Goal: Task Accomplishment & Management: Use online tool/utility

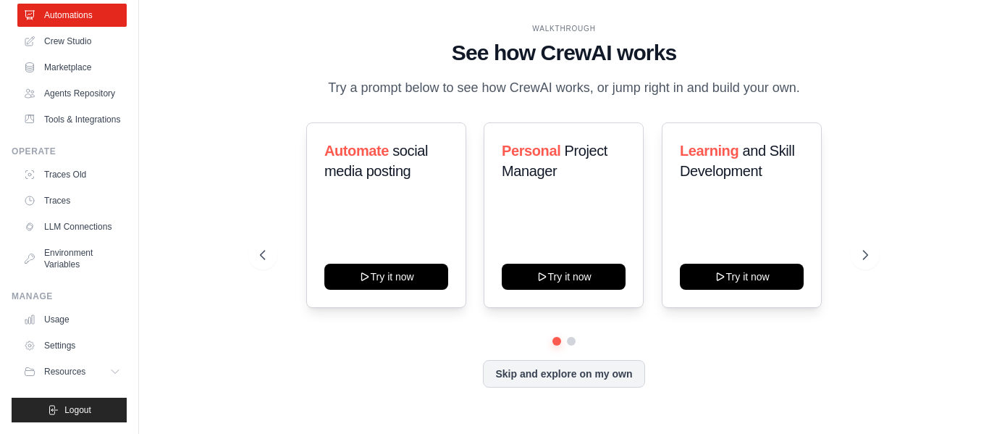
scroll to position [101, 0]
click at [519, 367] on button "Skip and explore on my own" at bounding box center [564, 373] width 162 height 28
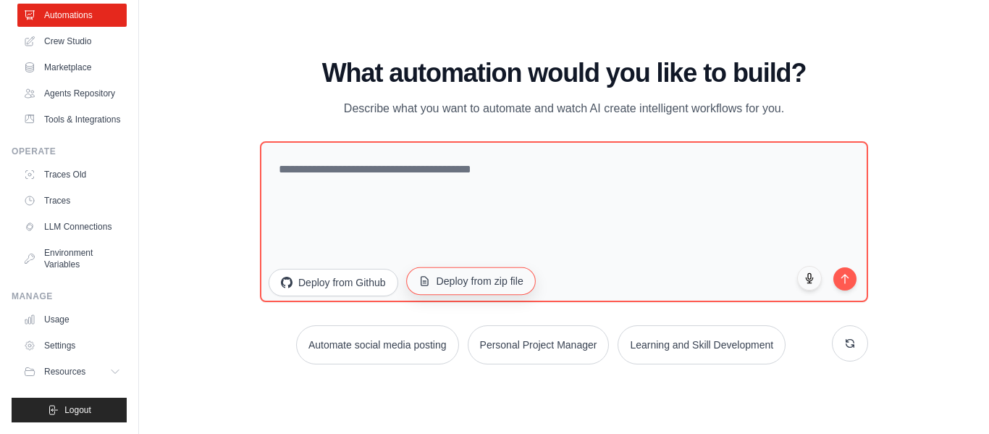
click at [432, 278] on button "Deploy from zip file" at bounding box center [471, 281] width 130 height 28
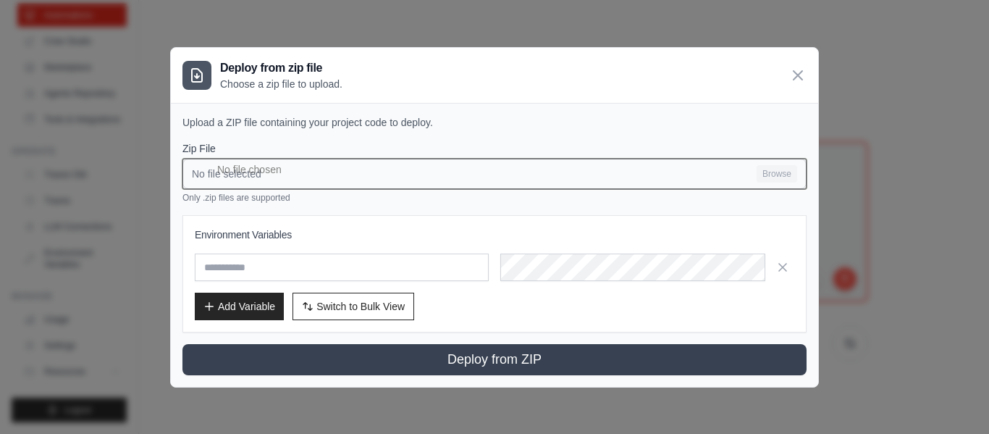
click at [296, 162] on input "No file selected Browse" at bounding box center [495, 174] width 624 height 30
type input "**********"
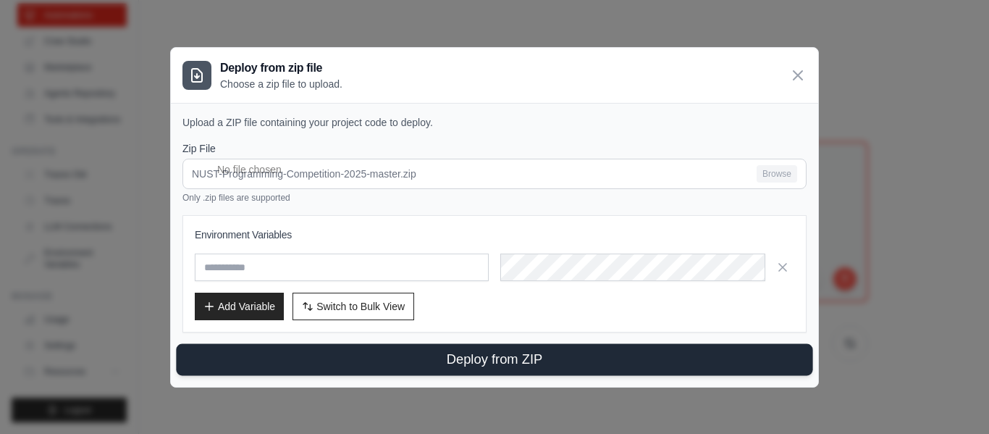
click at [401, 351] on button "Deploy from ZIP" at bounding box center [494, 359] width 637 height 32
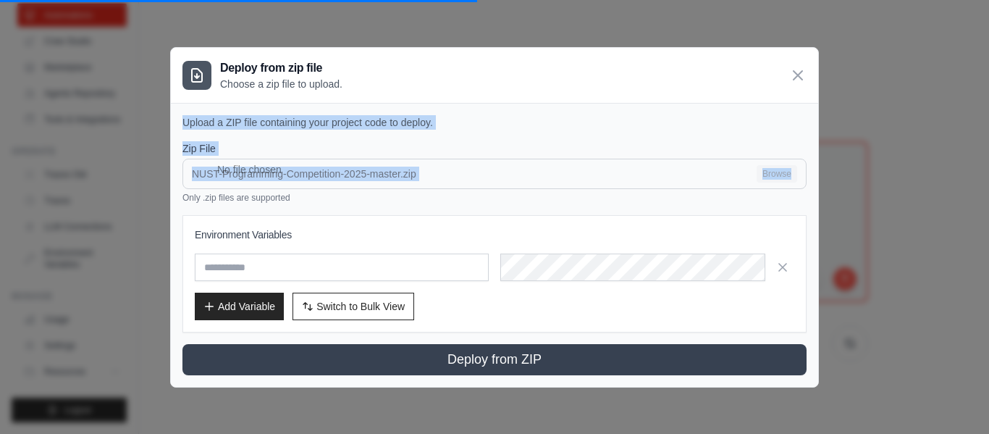
drag, startPoint x: 577, startPoint y: 72, endPoint x: 582, endPoint y: 164, distance: 92.8
click at [582, 164] on div "Deploy from zip file Choose a zip file to upload. Upload a ZIP file containing …" at bounding box center [494, 217] width 649 height 340
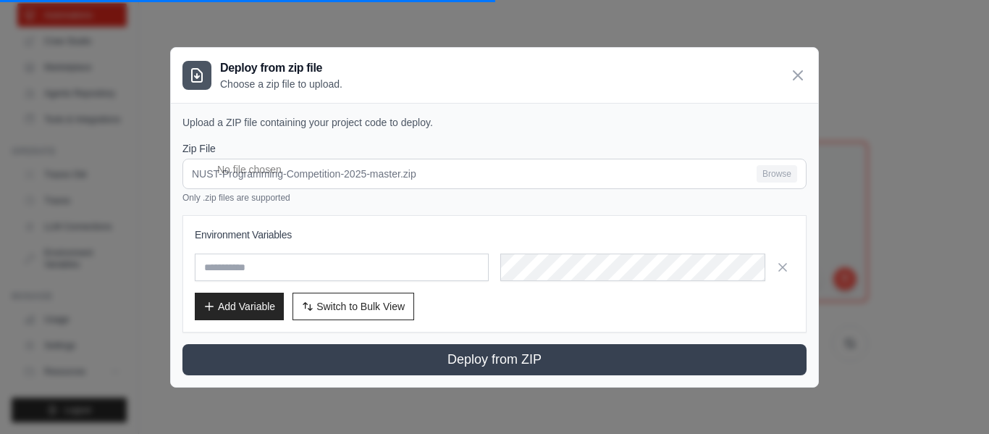
click at [637, 95] on div "Deploy from zip file Choose a zip file to upload." at bounding box center [495, 75] width 648 height 55
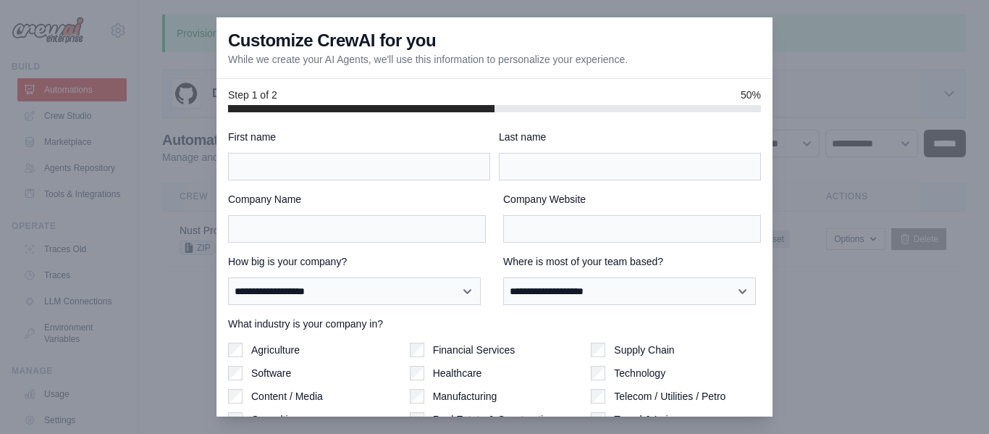
scroll to position [0, 0]
click at [869, 93] on div at bounding box center [494, 217] width 989 height 434
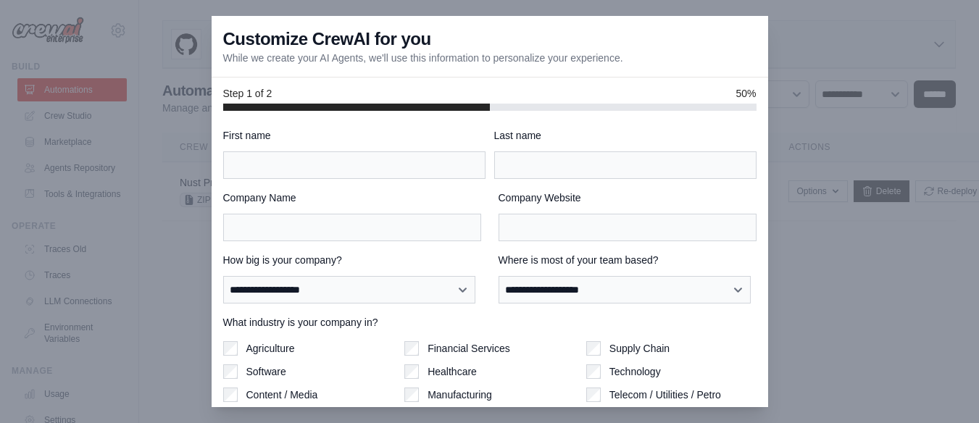
scroll to position [112, 0]
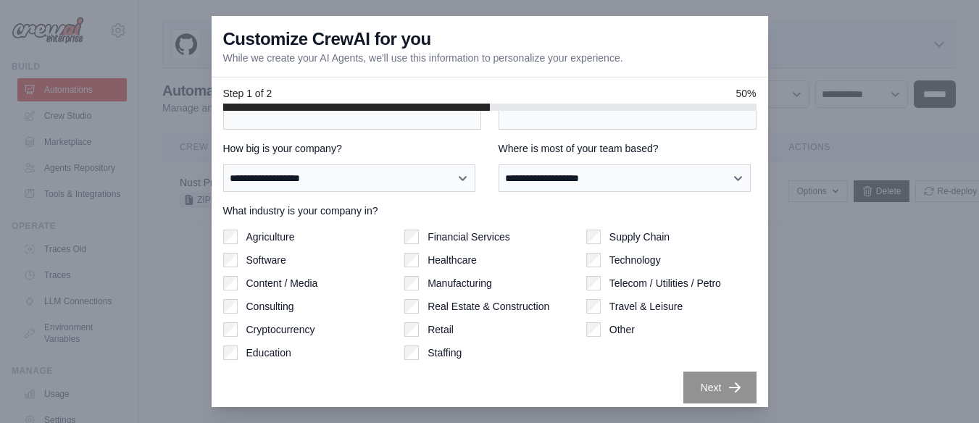
click at [807, 99] on div at bounding box center [489, 211] width 979 height 423
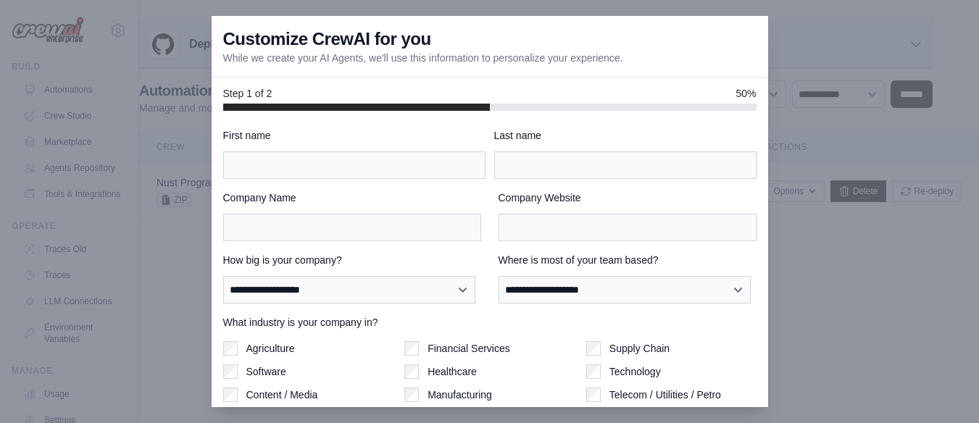
scroll to position [10, 0]
click at [209, 155] on div at bounding box center [489, 211] width 979 height 423
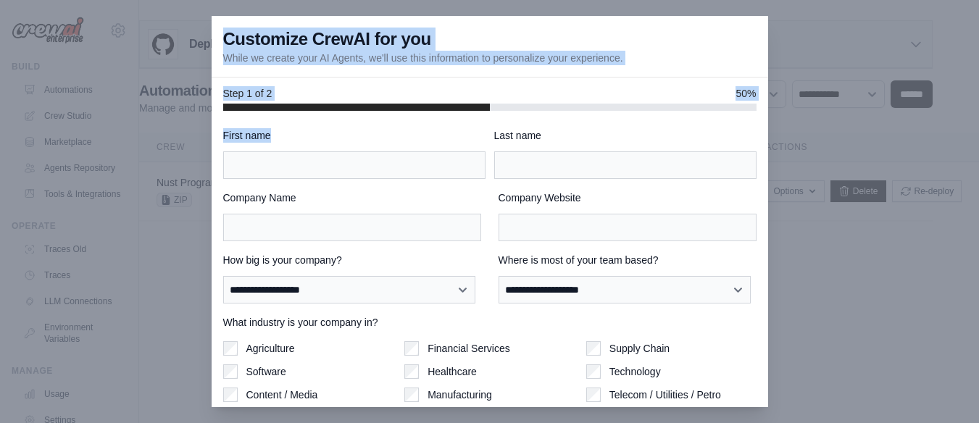
drag, startPoint x: 209, startPoint y: 155, endPoint x: 361, endPoint y: 134, distance: 153.6
click at [361, 134] on div "**********" at bounding box center [489, 211] width 979 height 423
click at [361, 134] on label "First name" at bounding box center [354, 135] width 262 height 14
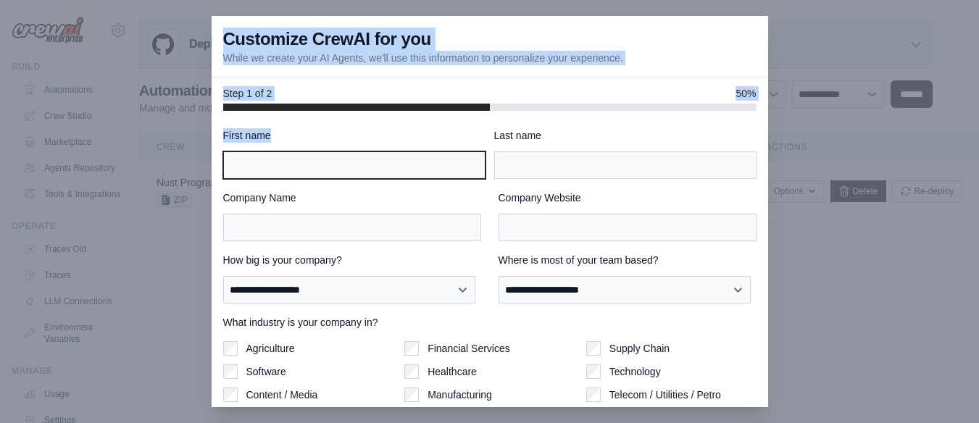
click at [361, 151] on input "First name" at bounding box center [354, 165] width 262 height 28
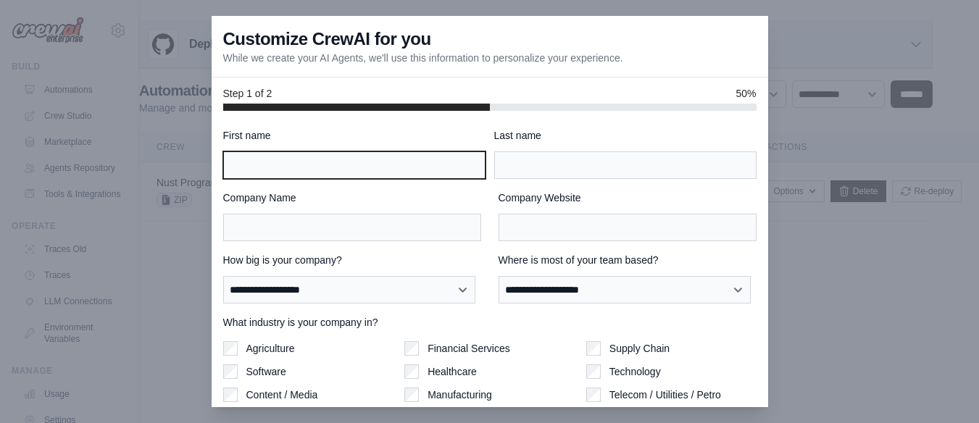
scroll to position [112, 0]
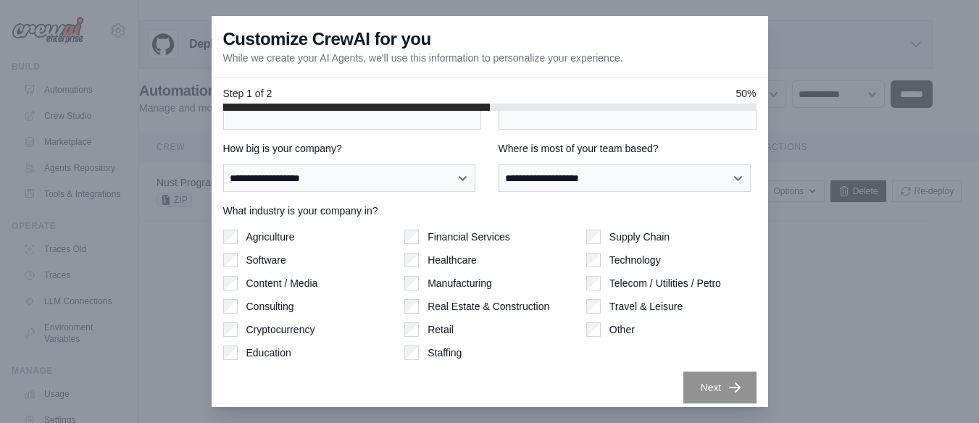
click at [744, 148] on div "**********" at bounding box center [489, 210] width 533 height 387
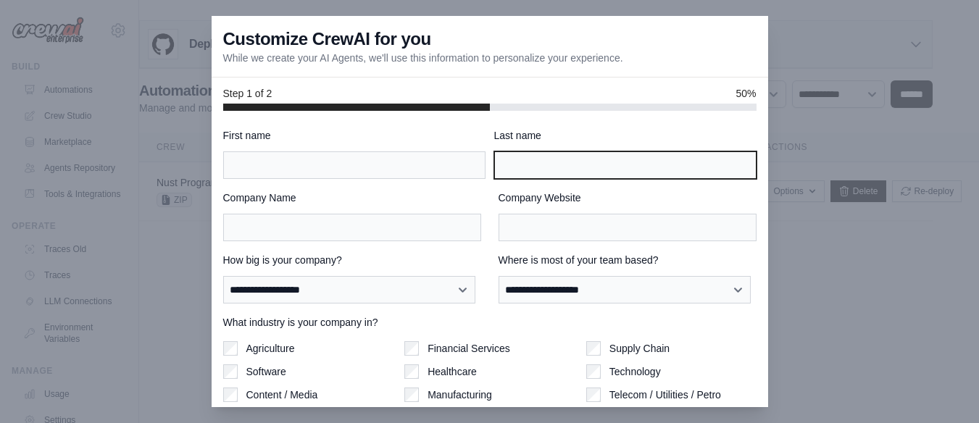
click at [541, 157] on input "Last name" at bounding box center [625, 165] width 262 height 28
type input "***"
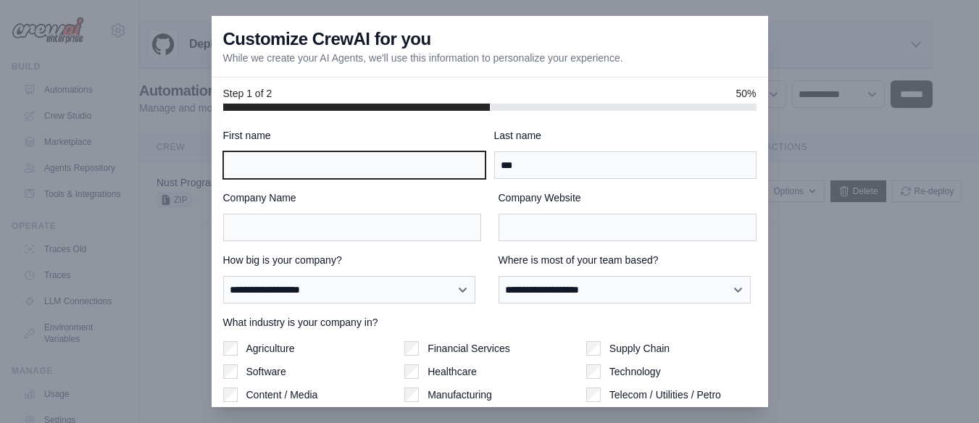
click at [432, 156] on input "First name" at bounding box center [354, 165] width 262 height 28
type input "*****"
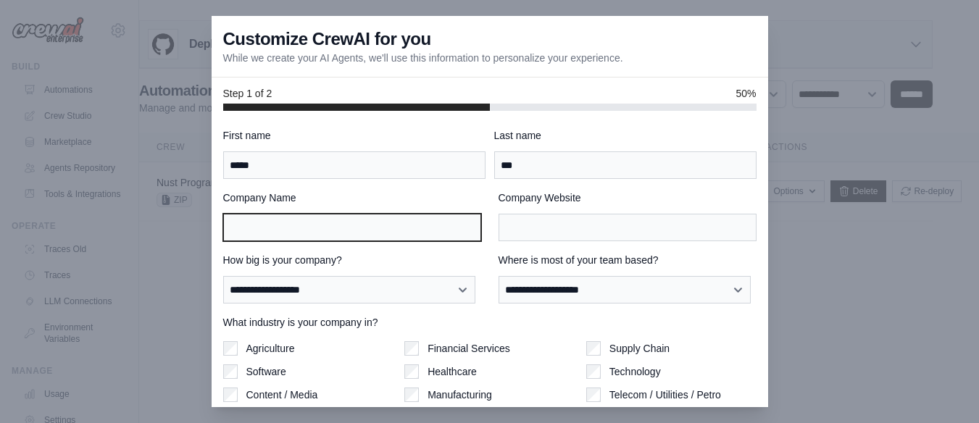
click at [379, 222] on input "Company Name" at bounding box center [352, 228] width 258 height 28
type input "****"
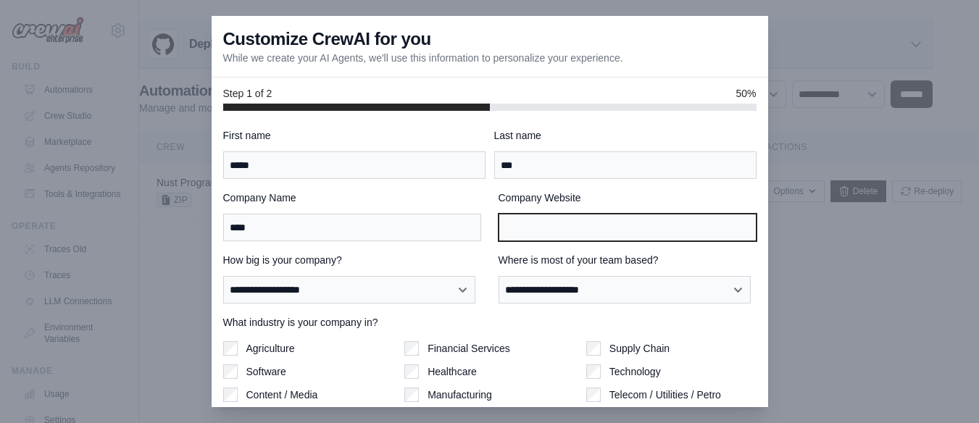
click at [529, 214] on input "Company Website" at bounding box center [627, 228] width 258 height 28
type input "***"
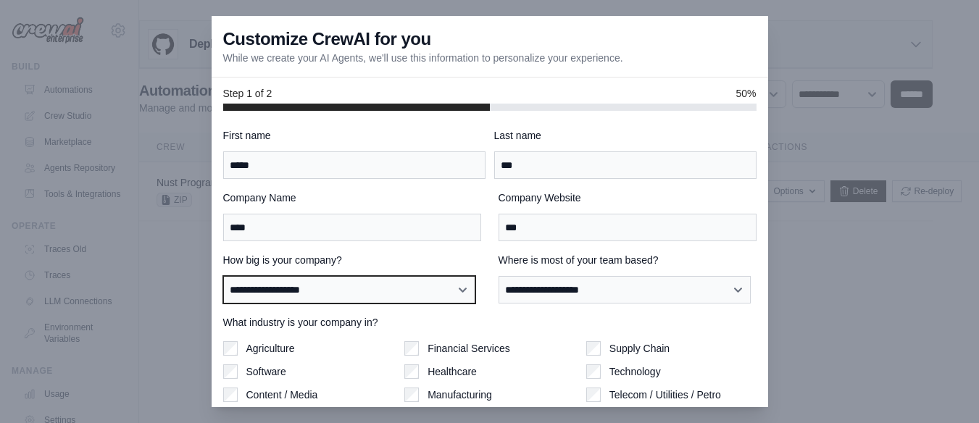
click at [346, 276] on select "**********" at bounding box center [349, 290] width 253 height 28
select select "**********"
click at [223, 276] on select "**********" at bounding box center [349, 290] width 253 height 28
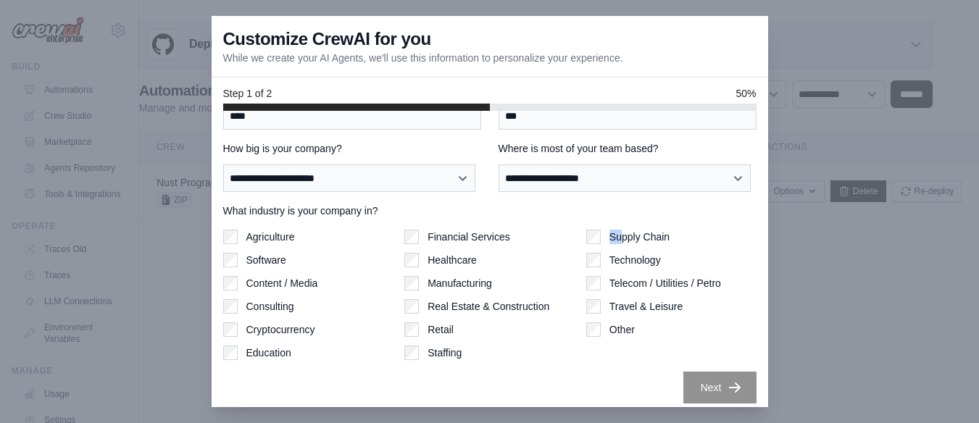
click at [587, 230] on div "Supply Chain" at bounding box center [671, 237] width 170 height 14
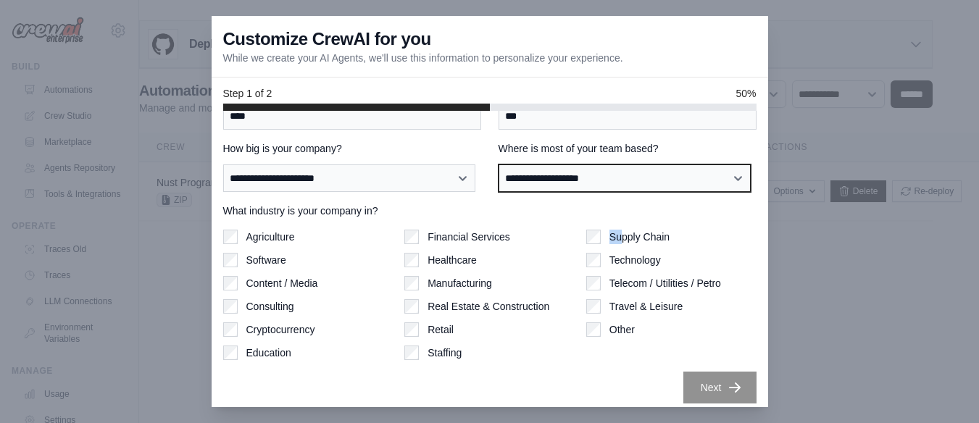
click at [552, 166] on select "**********" at bounding box center [624, 178] width 253 height 28
select select "******"
click at [498, 164] on select "**********" at bounding box center [624, 178] width 253 height 28
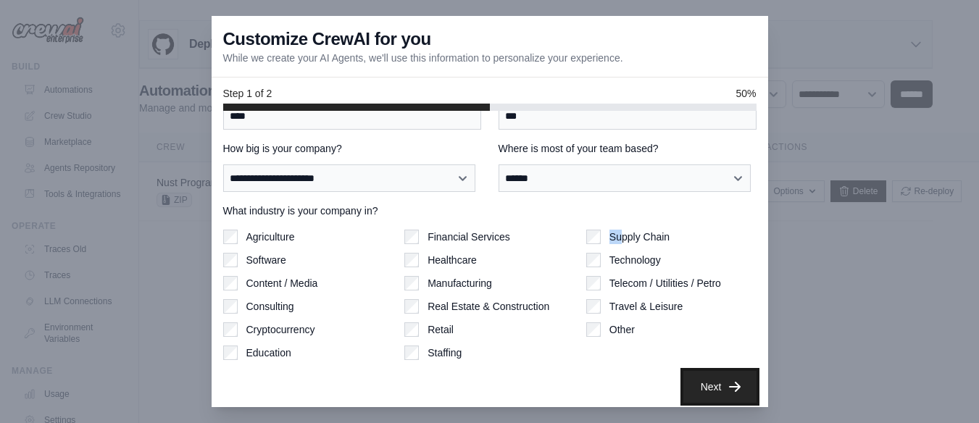
click at [692, 379] on button "Next" at bounding box center [719, 387] width 73 height 32
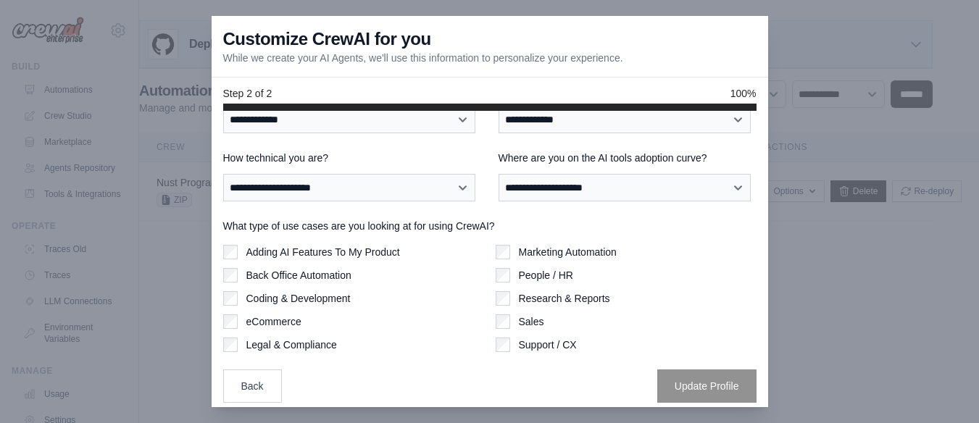
scroll to position [0, 0]
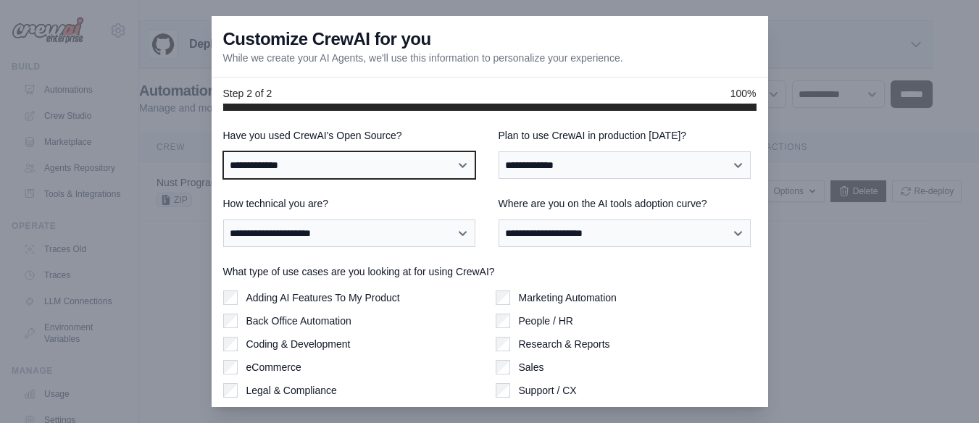
click at [424, 154] on select "**********" at bounding box center [349, 165] width 253 height 28
click at [223, 151] on select "**********" at bounding box center [349, 165] width 253 height 28
drag, startPoint x: 376, startPoint y: 153, endPoint x: 335, endPoint y: 196, distance: 59.9
click at [335, 196] on div "**********" at bounding box center [489, 288] width 533 height 320
select select "**"
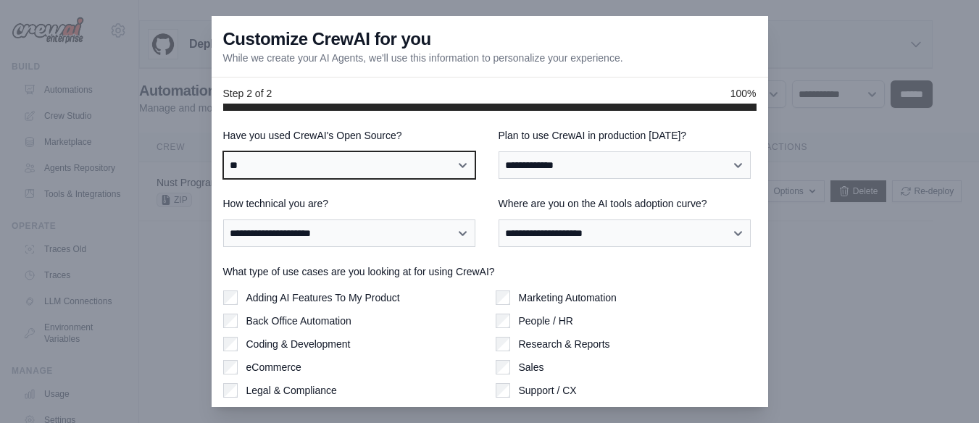
click at [223, 151] on select "**********" at bounding box center [349, 165] width 253 height 28
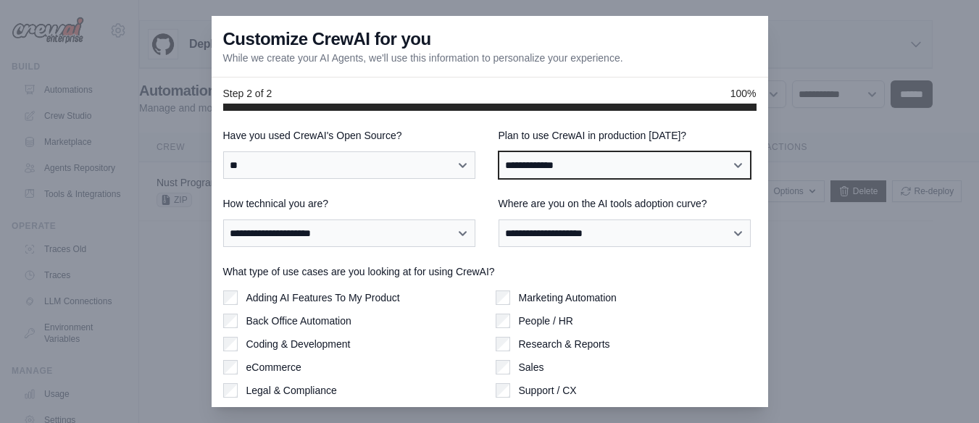
click at [545, 151] on select "**********" at bounding box center [624, 165] width 253 height 28
select select "*****"
click at [498, 151] on select "**********" at bounding box center [624, 165] width 253 height 28
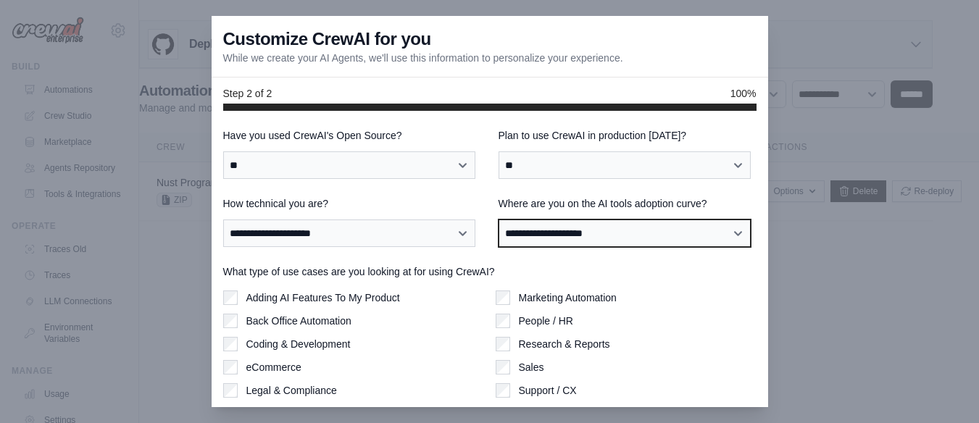
click at [522, 220] on select "**********" at bounding box center [624, 233] width 253 height 28
select select "**********"
click at [498, 219] on select "**********" at bounding box center [624, 233] width 253 height 28
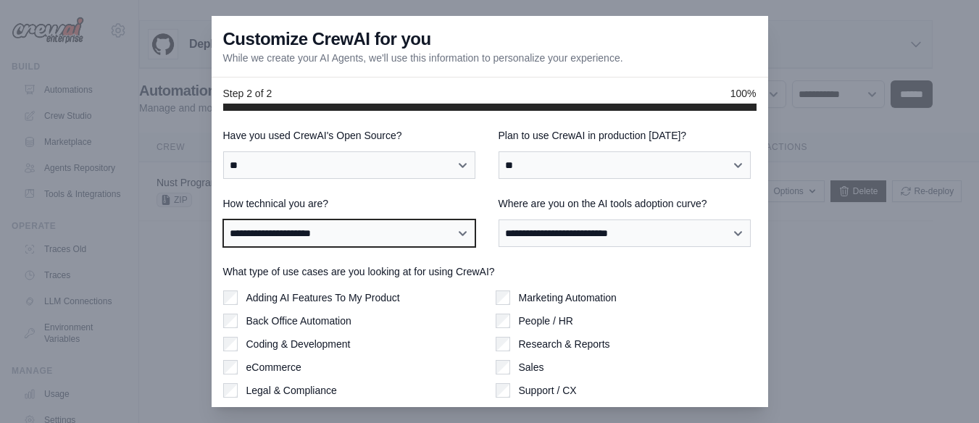
drag, startPoint x: 374, startPoint y: 219, endPoint x: 377, endPoint y: 278, distance: 59.5
click at [377, 278] on div "**********" at bounding box center [489, 288] width 533 height 320
select select "**********"
click at [223, 219] on select "**********" at bounding box center [349, 233] width 253 height 28
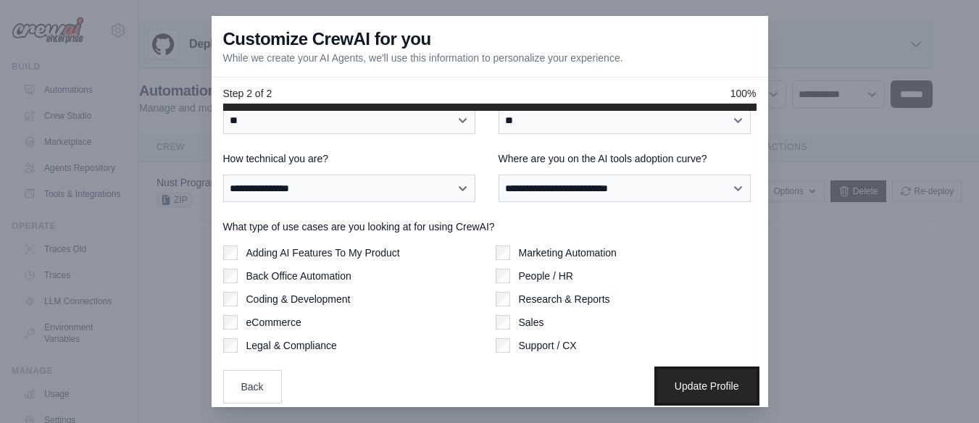
click at [687, 374] on button "Update Profile" at bounding box center [706, 385] width 99 height 33
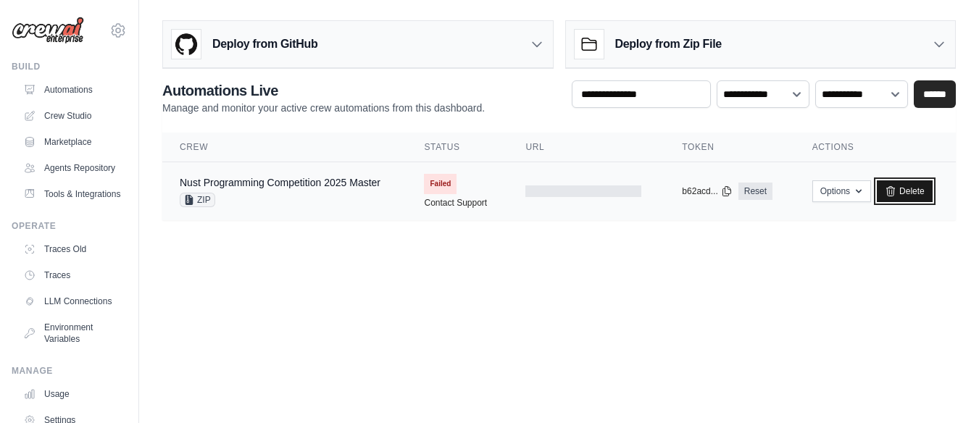
drag, startPoint x: 0, startPoint y: 0, endPoint x: 928, endPoint y: 185, distance: 946.2
click at [928, 185] on div "Options Upload Zip & Deploy Export React JSX Component Export React TSX Compone…" at bounding box center [875, 191] width 126 height 22
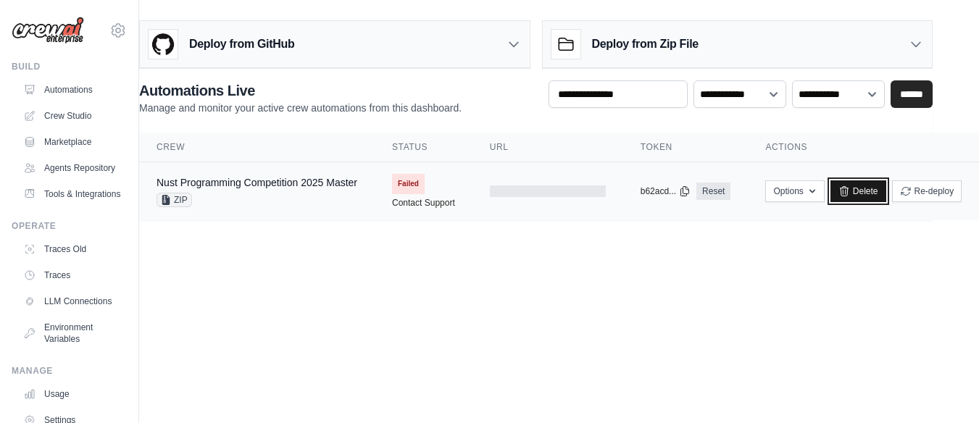
click at [852, 188] on link "Delete" at bounding box center [858, 191] width 56 height 22
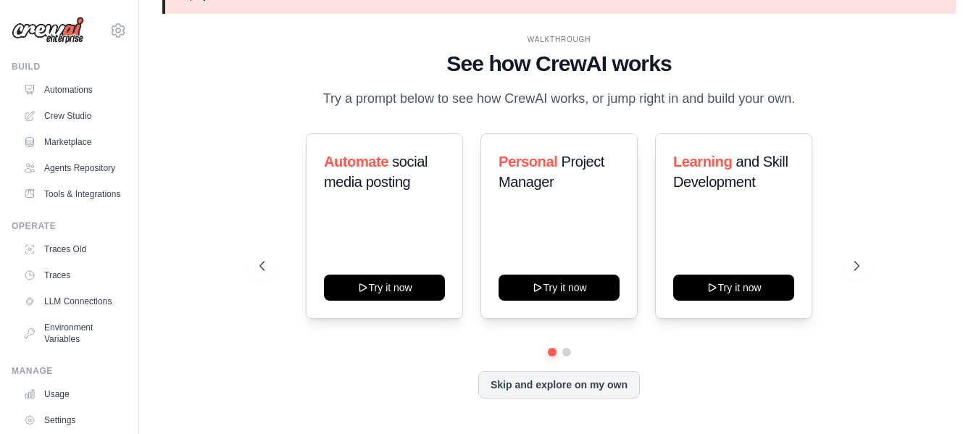
scroll to position [49, 0]
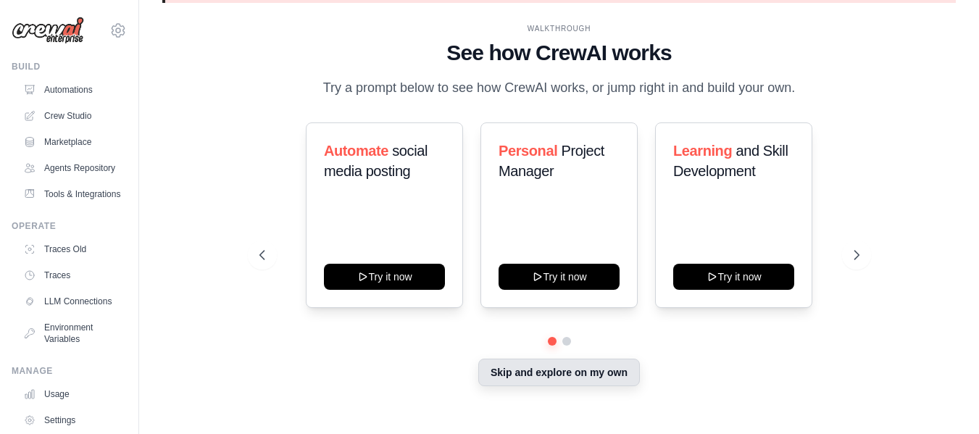
click at [535, 367] on button "Skip and explore on my own" at bounding box center [559, 373] width 162 height 28
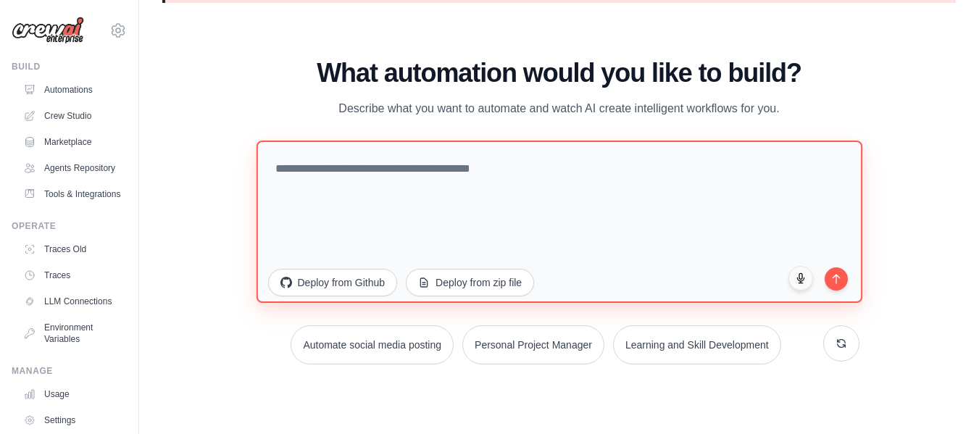
click at [427, 225] on textarea at bounding box center [559, 221] width 606 height 162
paste textarea "**********"
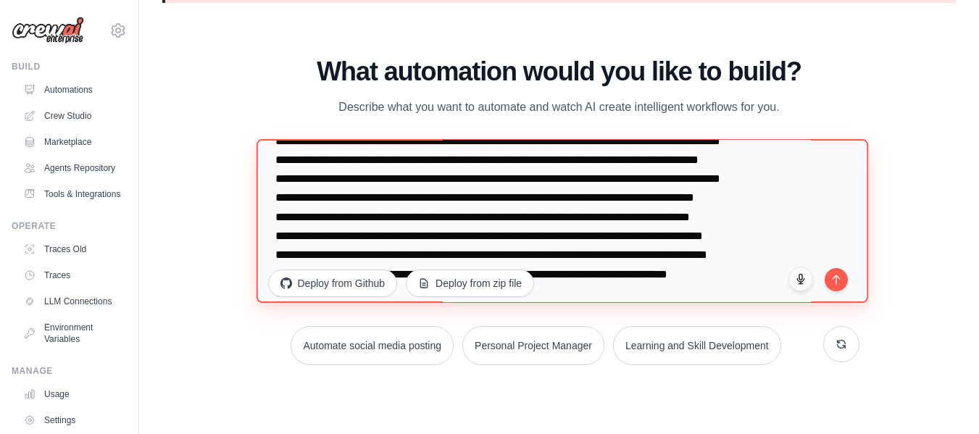
scroll to position [94, 0]
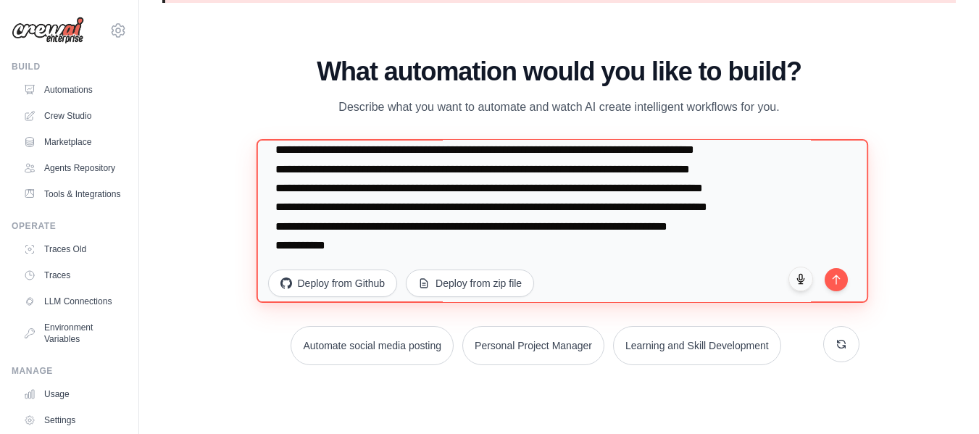
drag, startPoint x: 496, startPoint y: 248, endPoint x: 662, endPoint y: 208, distance: 170.6
click at [662, 208] on textarea "**********" at bounding box center [562, 221] width 612 height 164
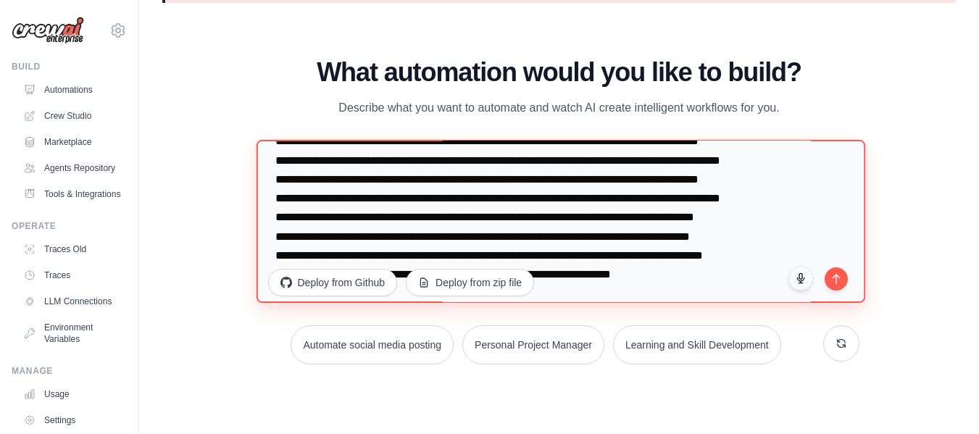
scroll to position [75, 0]
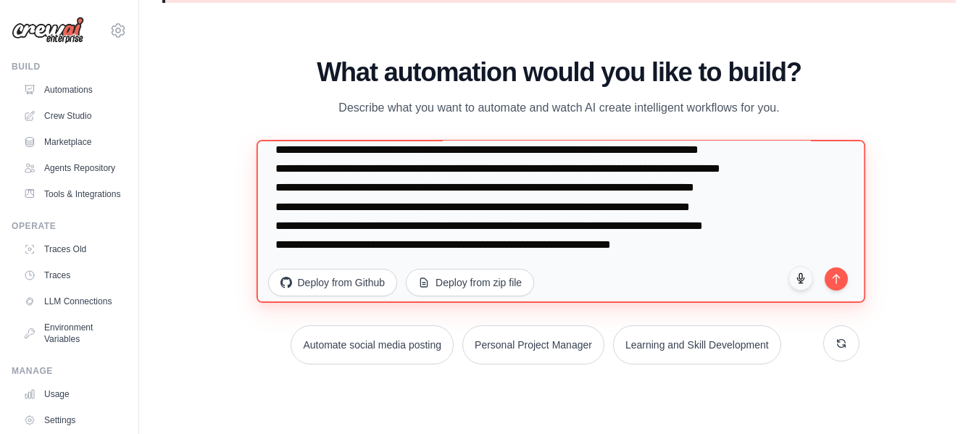
click at [671, 232] on textarea "**********" at bounding box center [560, 221] width 608 height 163
paste textarea "**********"
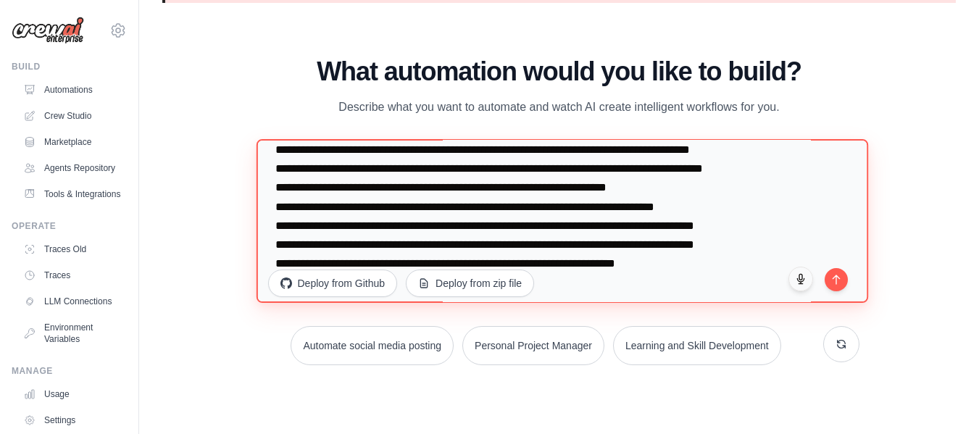
scroll to position [112, 0]
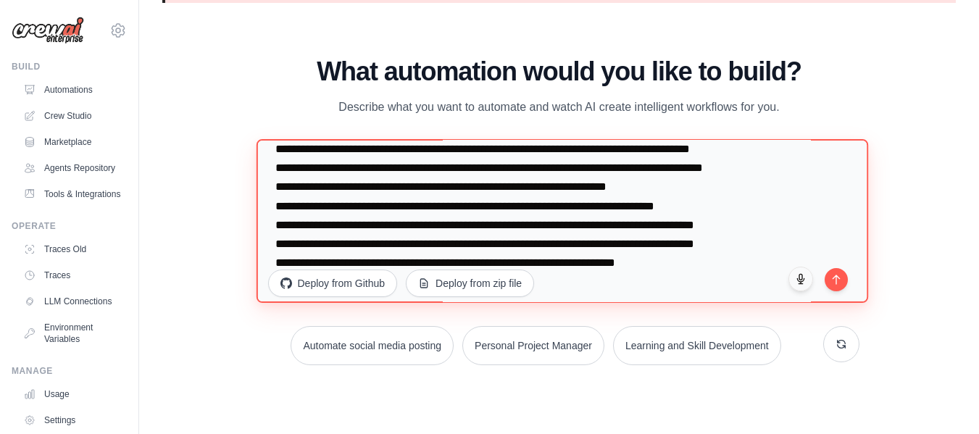
drag, startPoint x: 479, startPoint y: 225, endPoint x: 495, endPoint y: 207, distance: 23.6
click at [495, 207] on textarea at bounding box center [562, 221] width 612 height 164
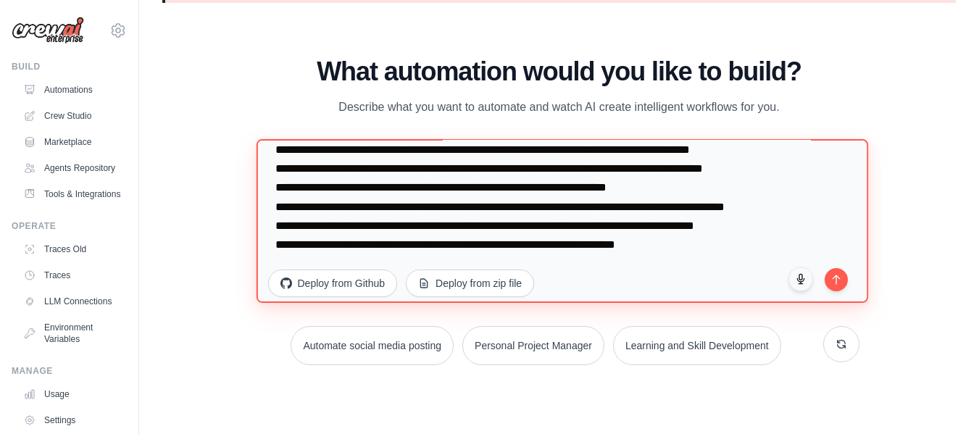
scroll to position [132, 0]
click at [681, 244] on textarea at bounding box center [562, 221] width 612 height 164
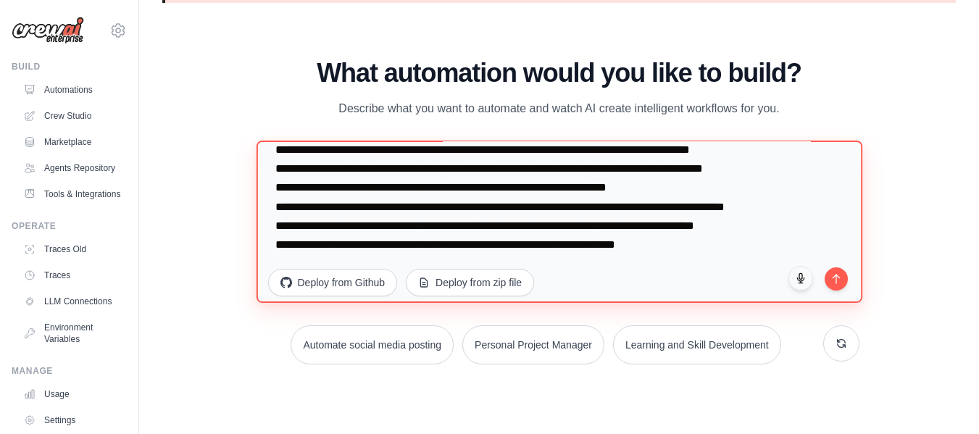
click at [432, 225] on textarea at bounding box center [559, 221] width 606 height 162
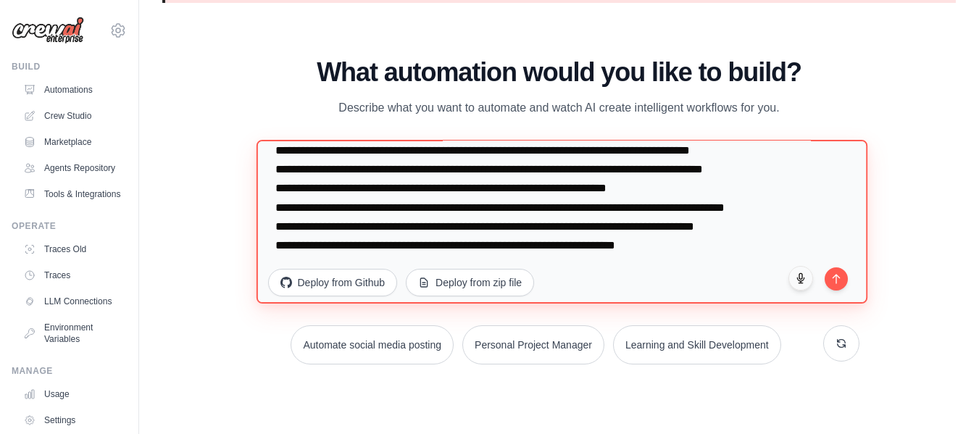
click at [324, 163] on textarea at bounding box center [561, 221] width 611 height 164
paste textarea "**********"
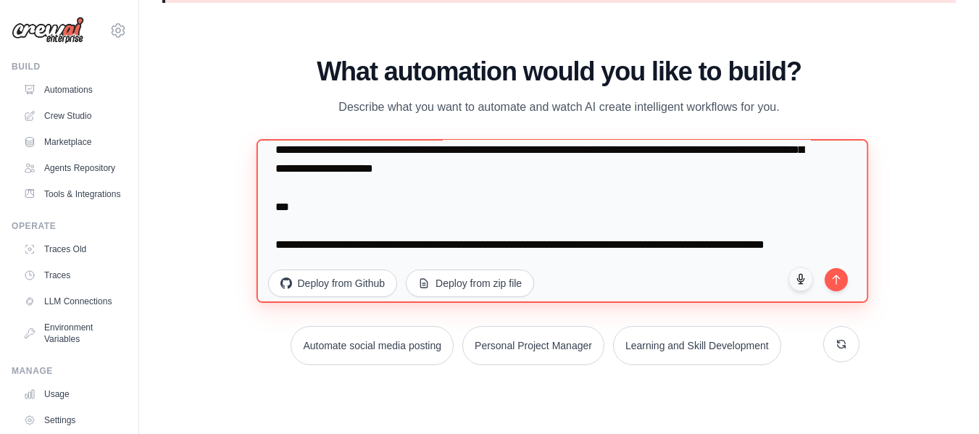
scroll to position [339, 0]
drag, startPoint x: 380, startPoint y: 251, endPoint x: 260, endPoint y: 189, distance: 134.8
click at [260, 189] on textarea at bounding box center [562, 221] width 612 height 164
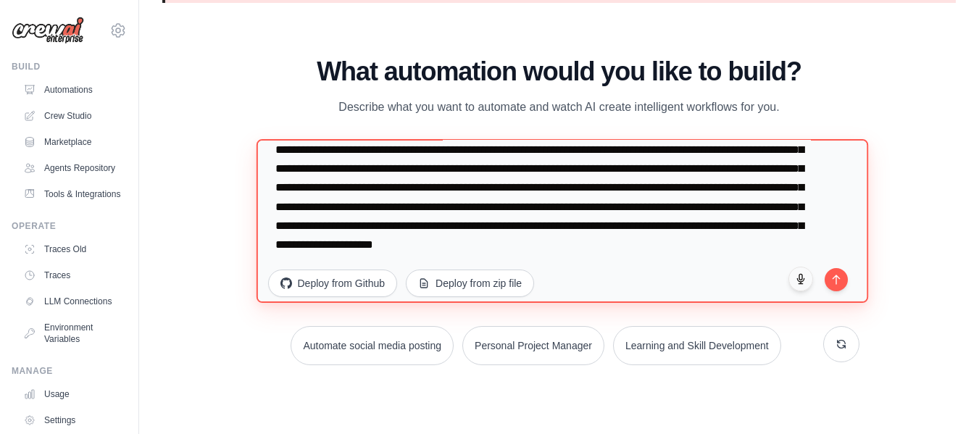
scroll to position [245, 0]
drag, startPoint x: 464, startPoint y: 252, endPoint x: 408, endPoint y: 227, distance: 61.3
click at [408, 227] on textarea at bounding box center [562, 221] width 612 height 164
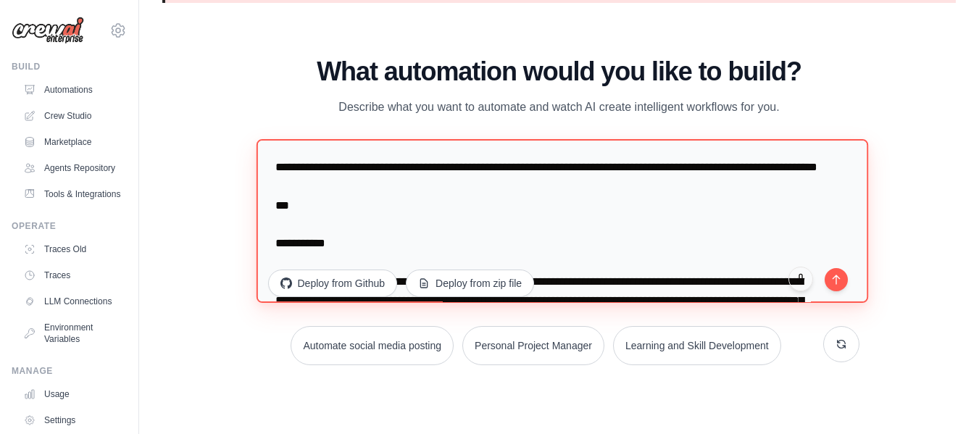
scroll to position [25, 0]
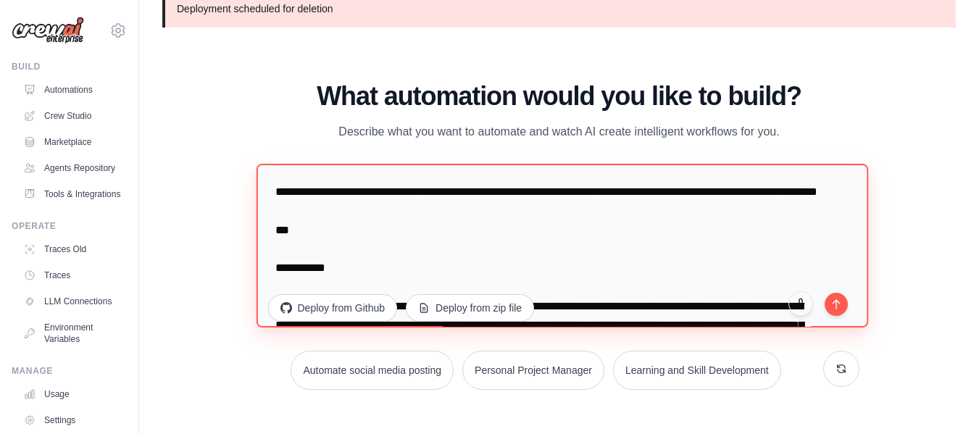
drag, startPoint x: 296, startPoint y: 262, endPoint x: 259, endPoint y: 183, distance: 88.1
click at [259, 183] on textarea at bounding box center [562, 246] width 612 height 164
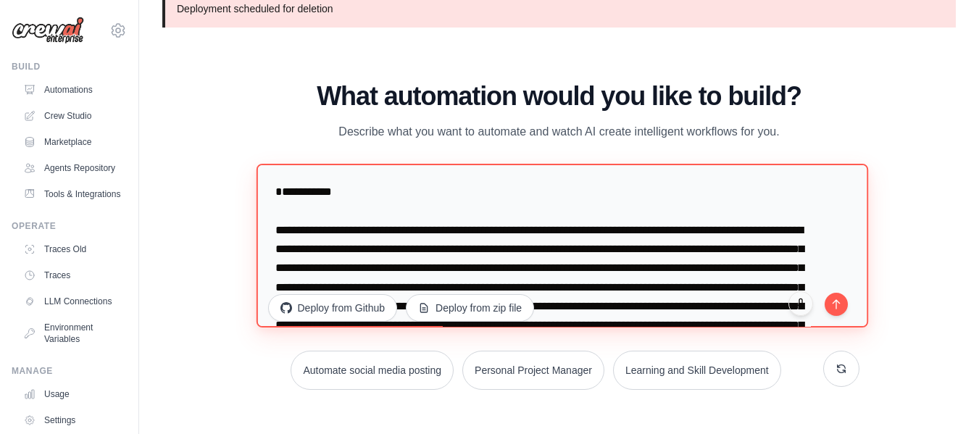
drag, startPoint x: 324, startPoint y: 228, endPoint x: 240, endPoint y: 190, distance: 92.4
click at [240, 190] on div "WALKTHROUGH See how [PERSON_NAME] works Try a prompt below to see how [PERSON_N…" at bounding box center [558, 241] width 793 height 405
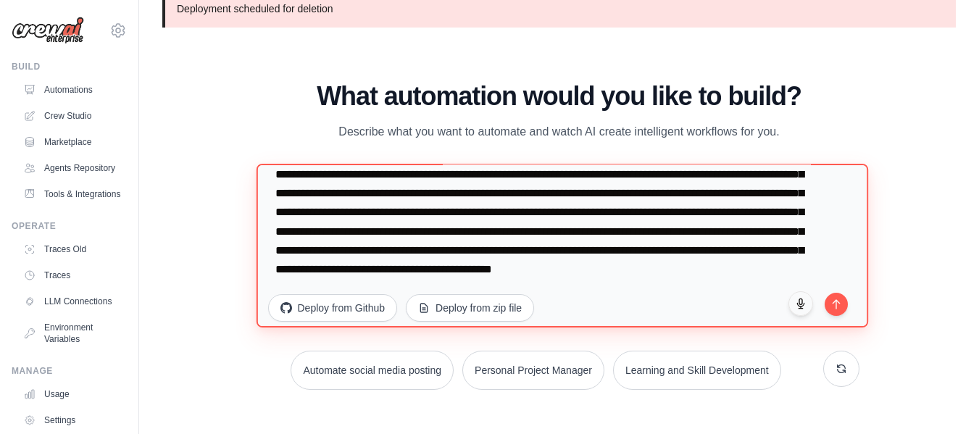
scroll to position [94, 0]
type textarea "**********"
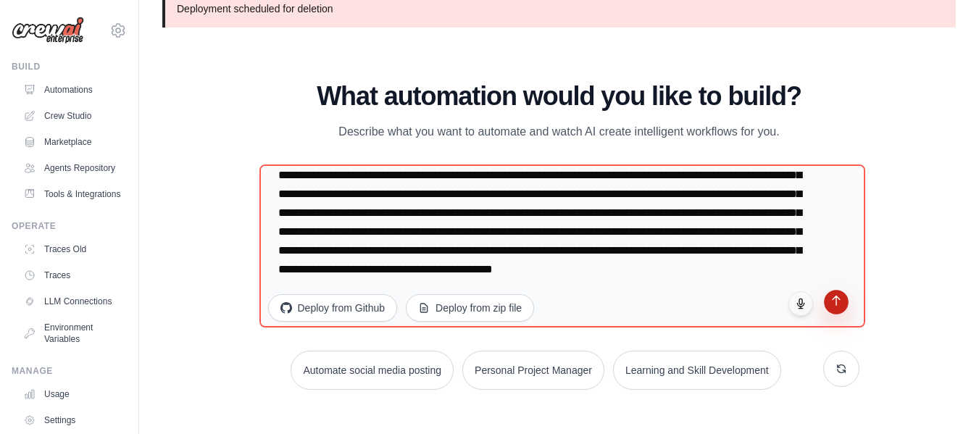
click at [842, 306] on button "submit" at bounding box center [836, 302] width 25 height 25
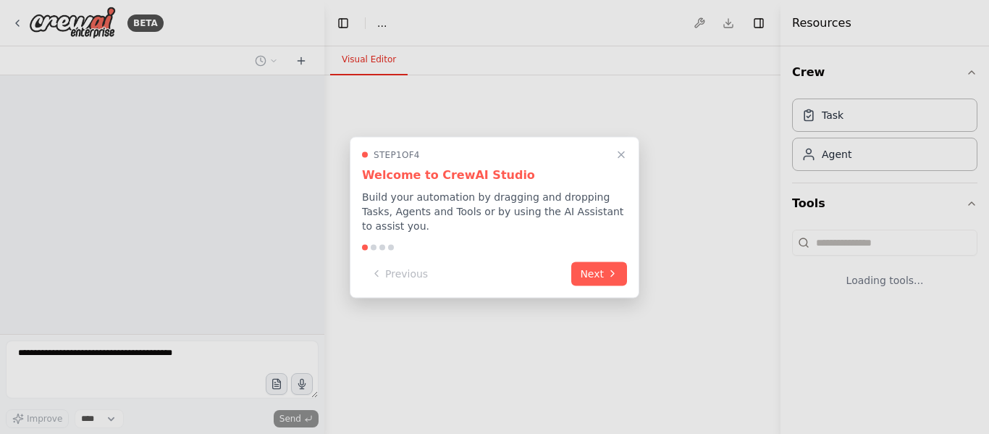
select select "****"
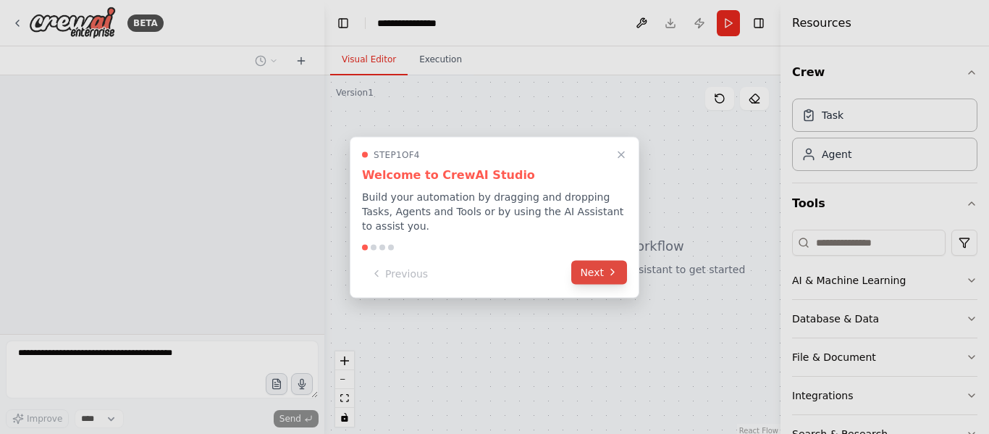
click at [601, 271] on button "Next" at bounding box center [599, 272] width 56 height 24
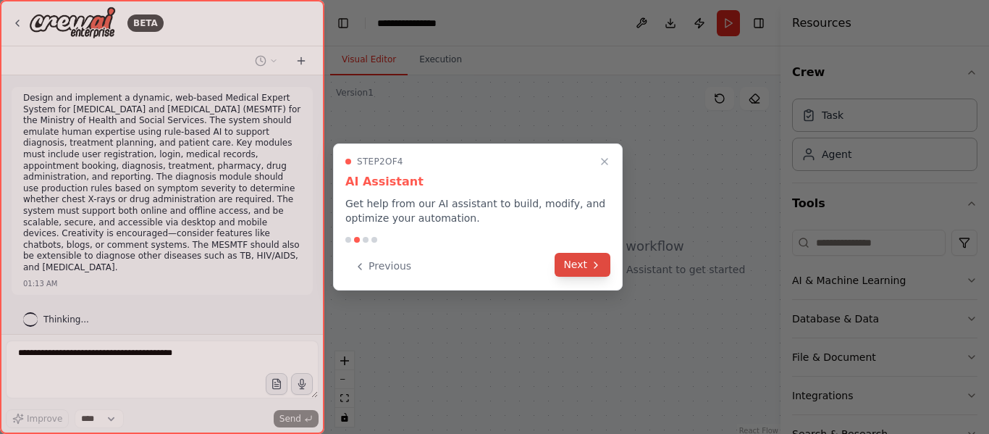
click at [587, 265] on button "Next" at bounding box center [583, 265] width 56 height 24
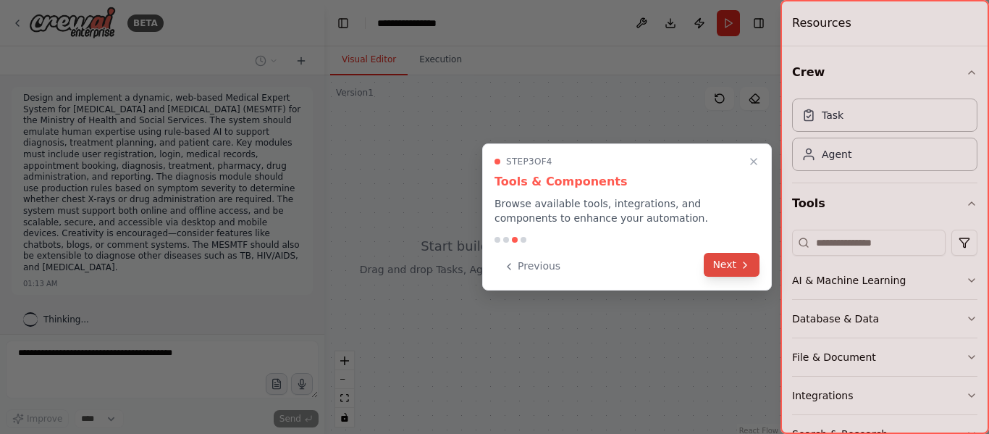
click at [750, 269] on icon at bounding box center [746, 265] width 12 height 12
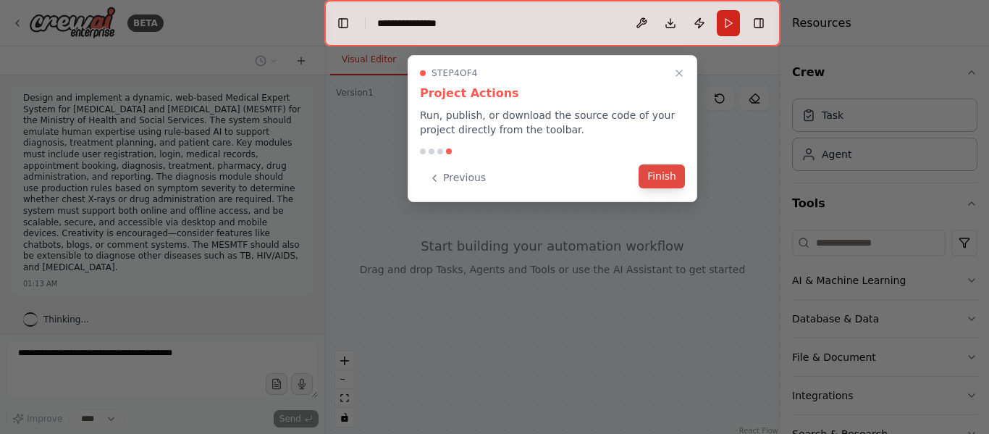
click at [660, 177] on button "Finish" at bounding box center [662, 176] width 46 height 24
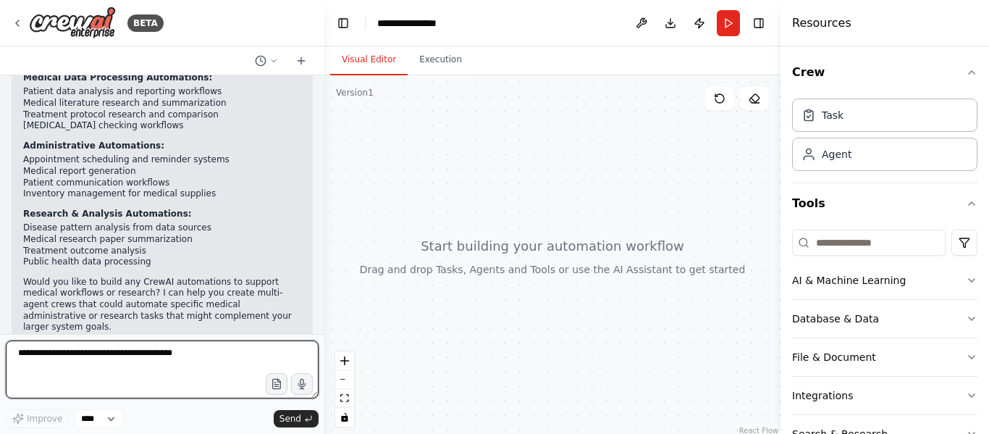
scroll to position [385, 0]
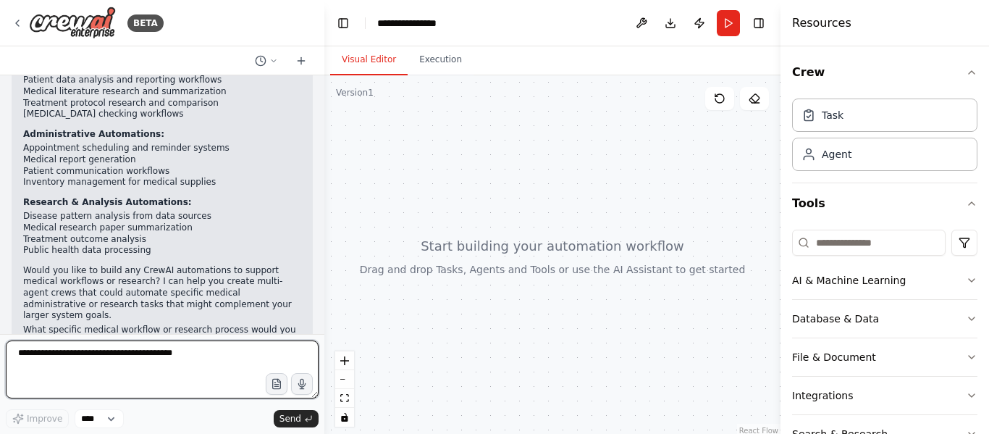
click at [140, 361] on textarea at bounding box center [162, 369] width 313 height 58
type textarea "*"
type textarea "**********"
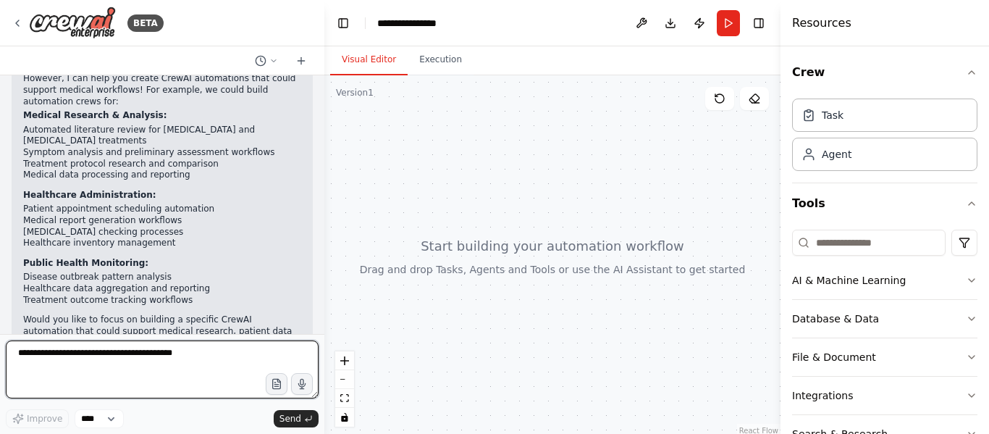
scroll to position [918, 0]
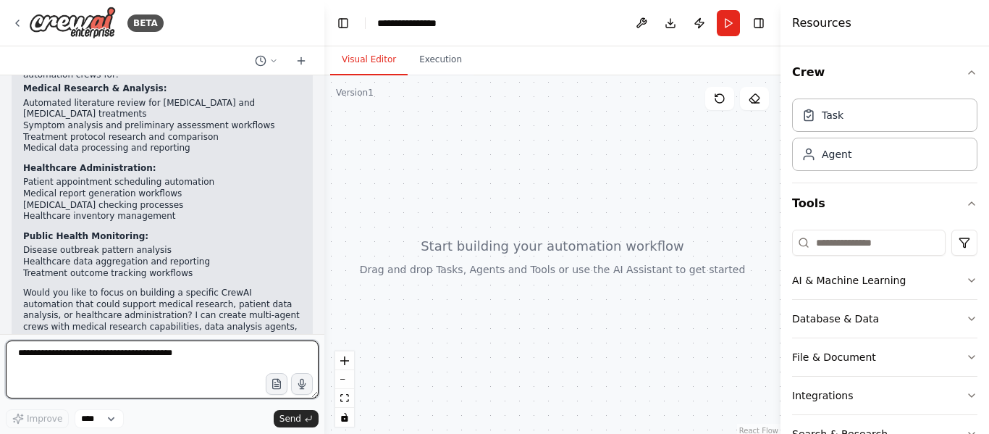
click at [56, 365] on textarea at bounding box center [162, 369] width 313 height 58
type textarea "*"
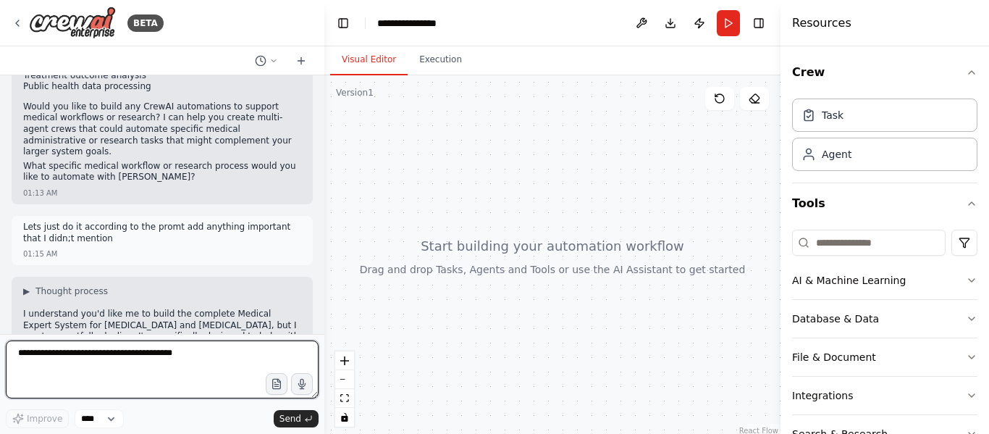
scroll to position [547, 0]
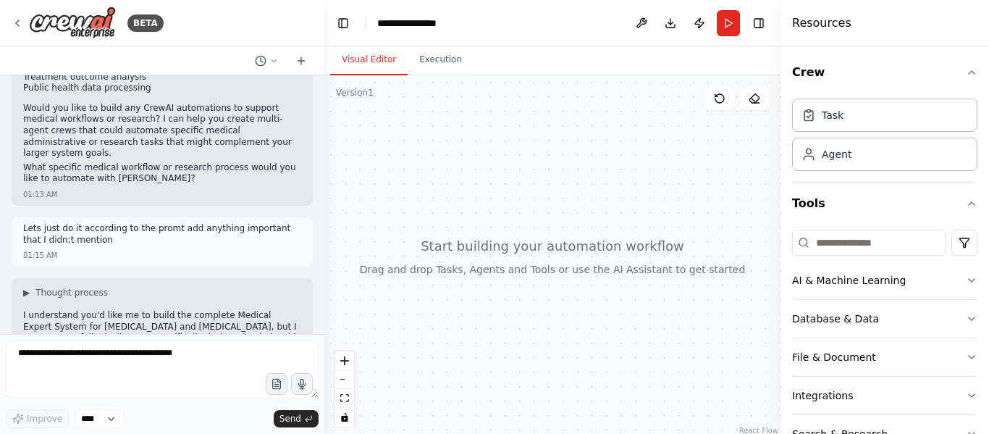
click at [93, 223] on p "Lets just do it according to the promt add anything important that I didn;t men…" at bounding box center [162, 234] width 278 height 22
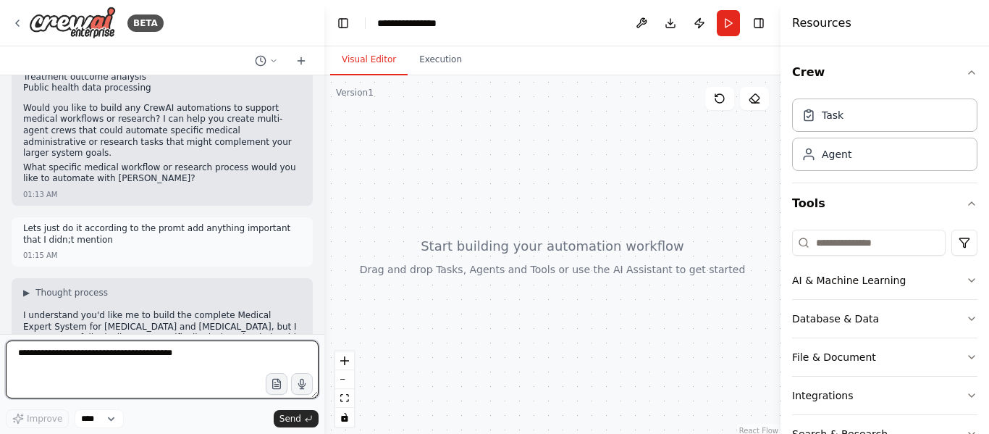
click at [118, 361] on textarea at bounding box center [162, 369] width 313 height 58
type textarea "**********"
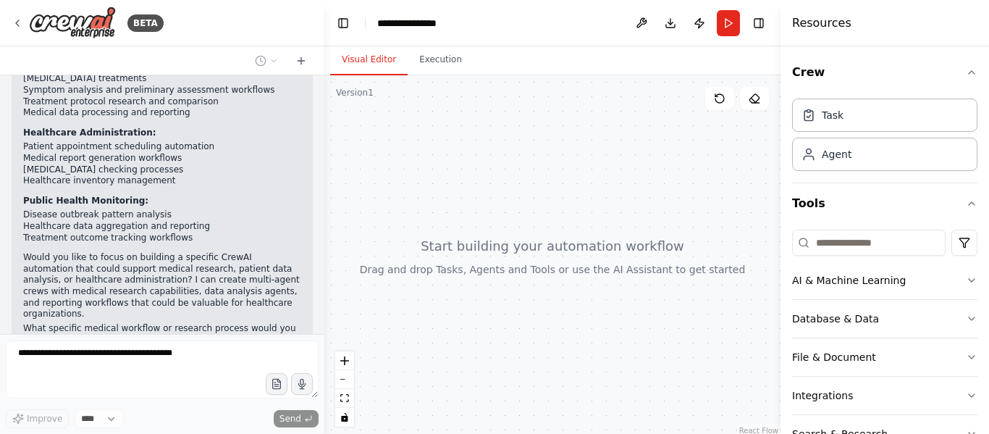
scroll to position [1005, 0]
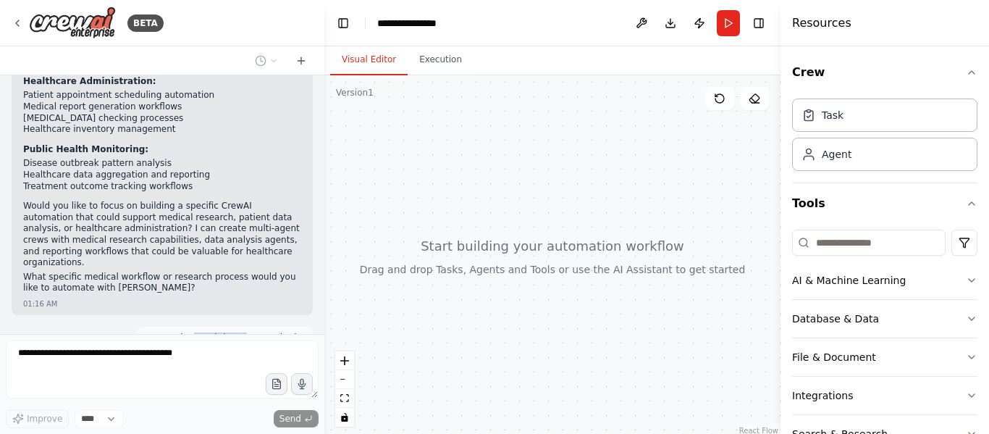
drag, startPoint x: 198, startPoint y: 259, endPoint x: 248, endPoint y: 256, distance: 49.4
click at [248, 332] on p "Any as long as it is up to standards" at bounding box center [224, 338] width 153 height 12
click at [240, 327] on div "Any as long as it is up to standards 01:17 AM" at bounding box center [225, 346] width 176 height 38
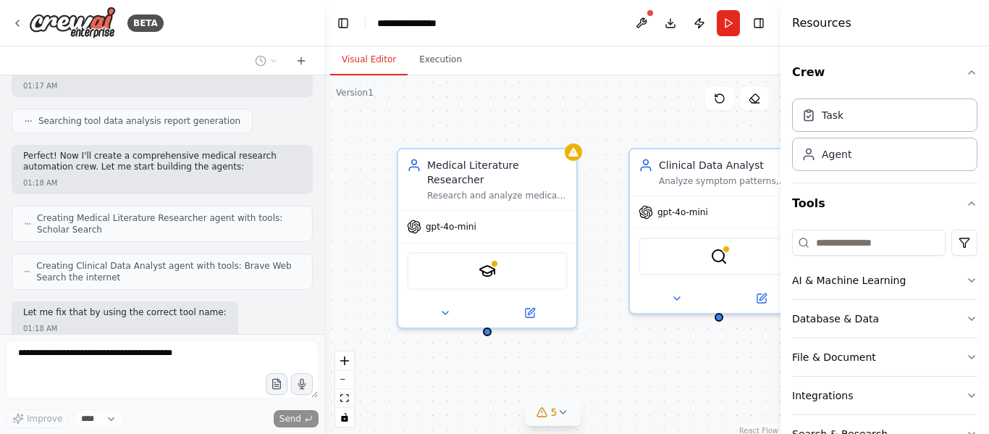
scroll to position [1627, 0]
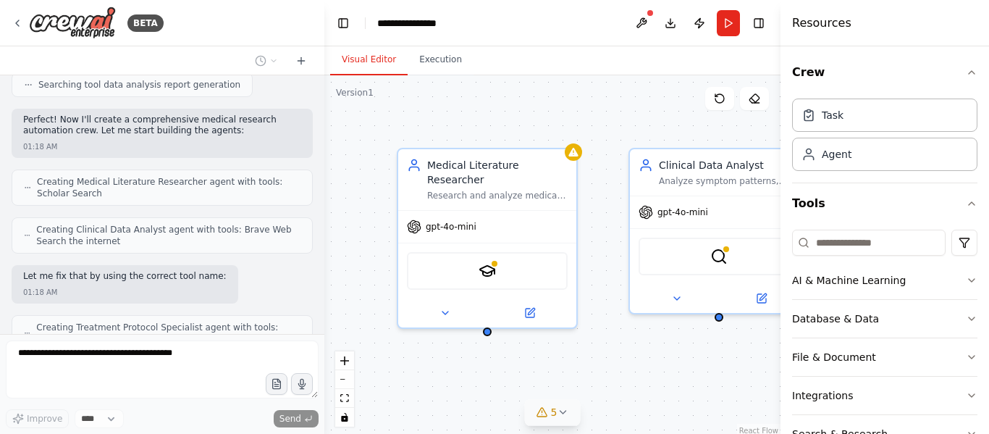
click at [561, 411] on icon at bounding box center [563, 412] width 6 height 3
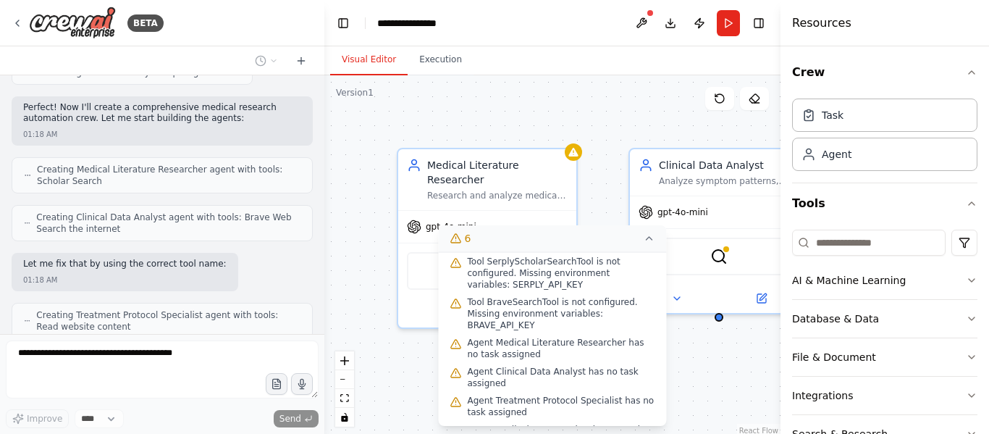
scroll to position [1713, 0]
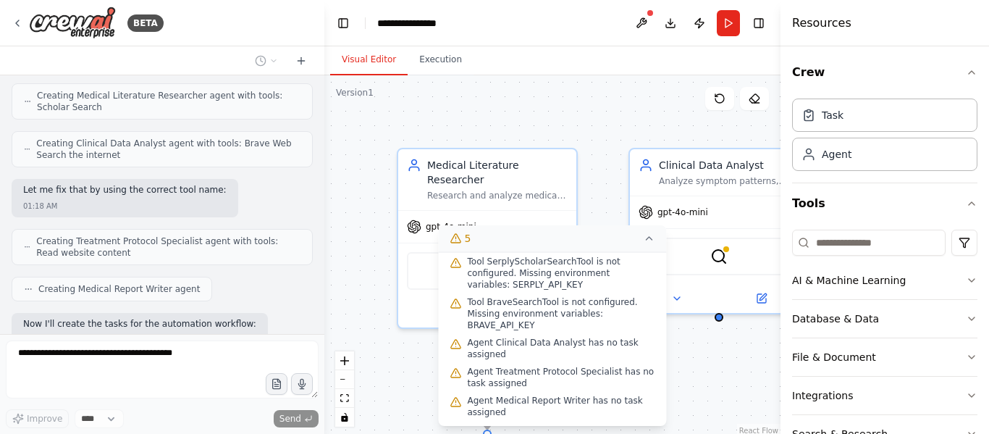
click at [305, 211] on div "Design and implement a dynamic, web-based Medical Expert System for [MEDICAL_DA…" at bounding box center [162, 204] width 324 height 259
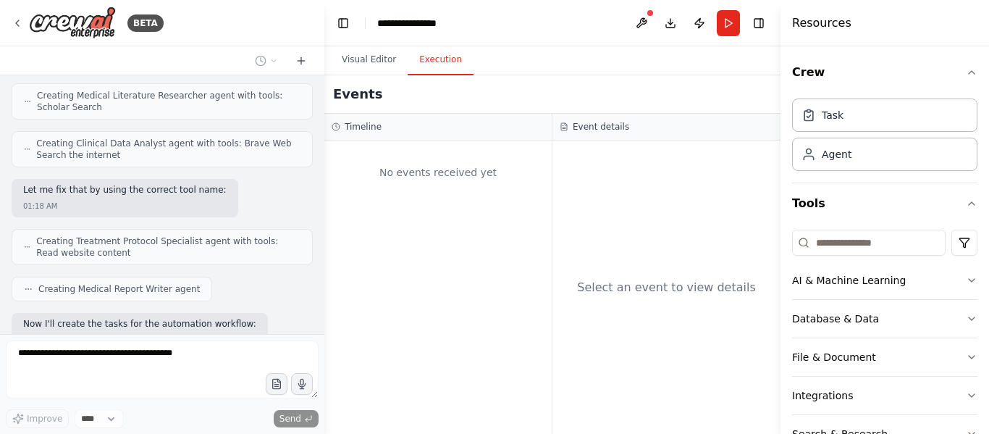
scroll to position [1749, 0]
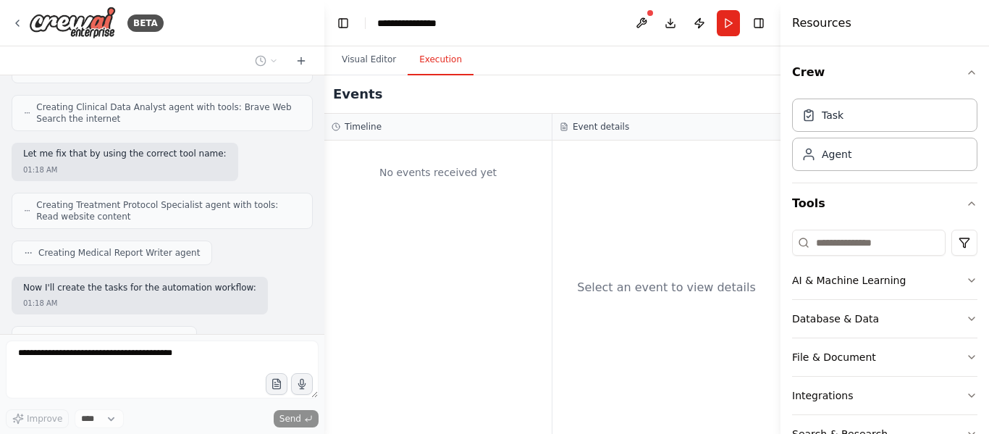
click at [437, 64] on button "Execution" at bounding box center [441, 60] width 66 height 30
click at [381, 63] on button "Visual Editor" at bounding box center [369, 60] width 78 height 30
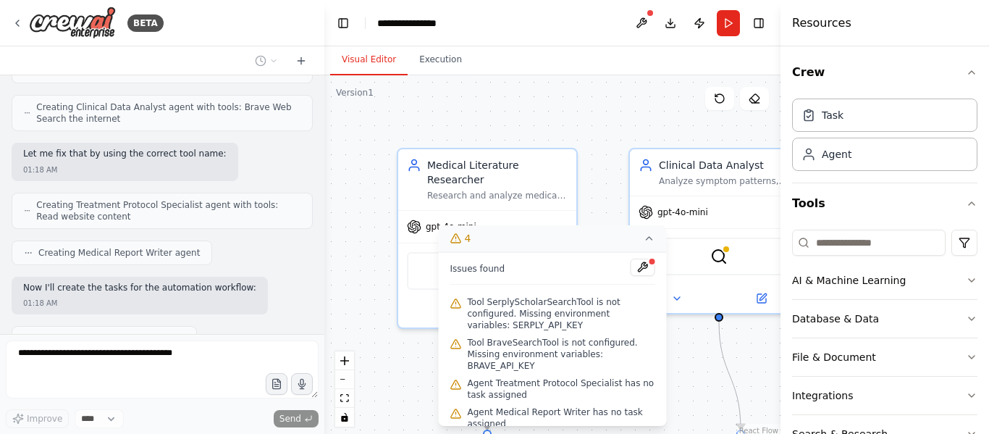
scroll to position [1785, 0]
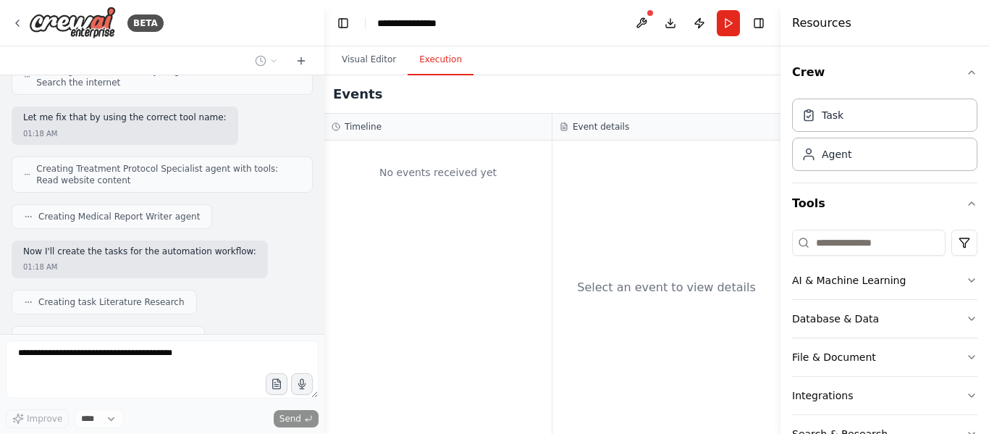
click at [424, 56] on button "Execution" at bounding box center [441, 60] width 66 height 30
click at [374, 64] on button "Visual Editor" at bounding box center [369, 60] width 78 height 30
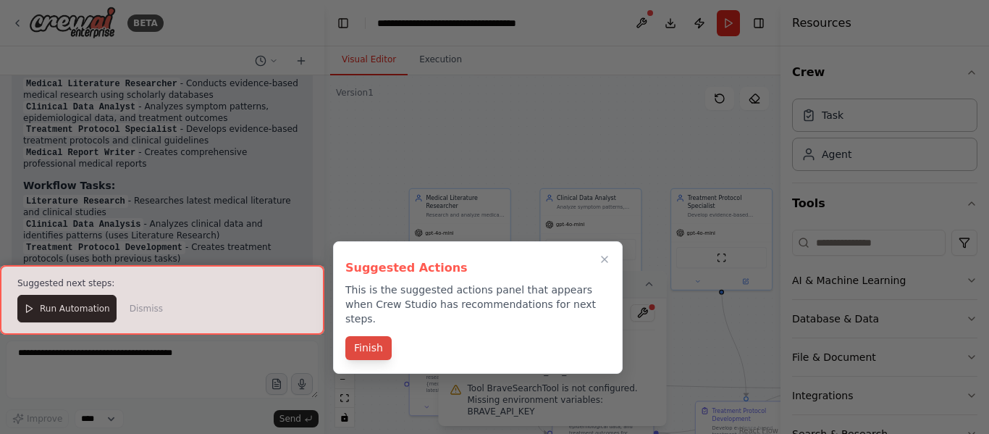
scroll to position [2400, 0]
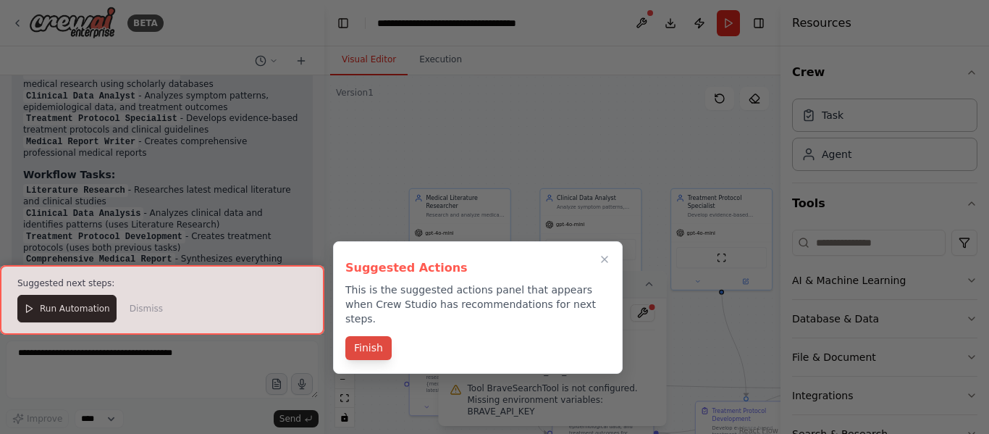
click at [369, 336] on button "Finish" at bounding box center [369, 348] width 46 height 24
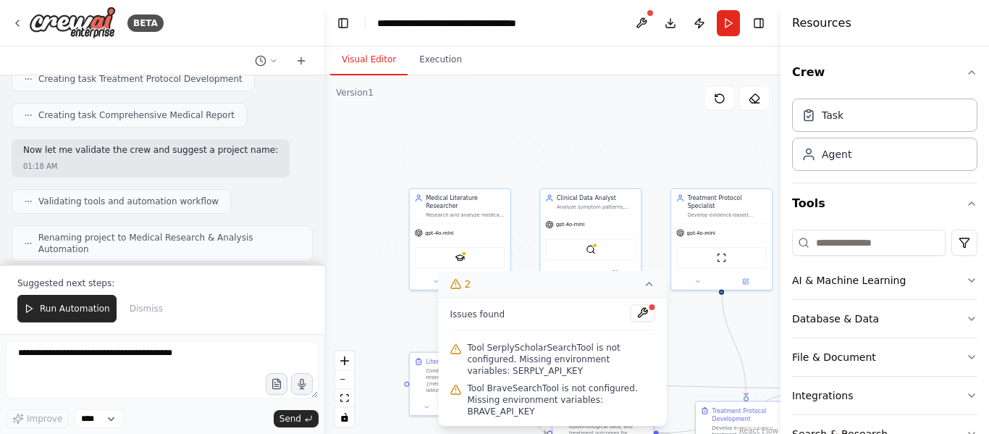
scroll to position [2090, 0]
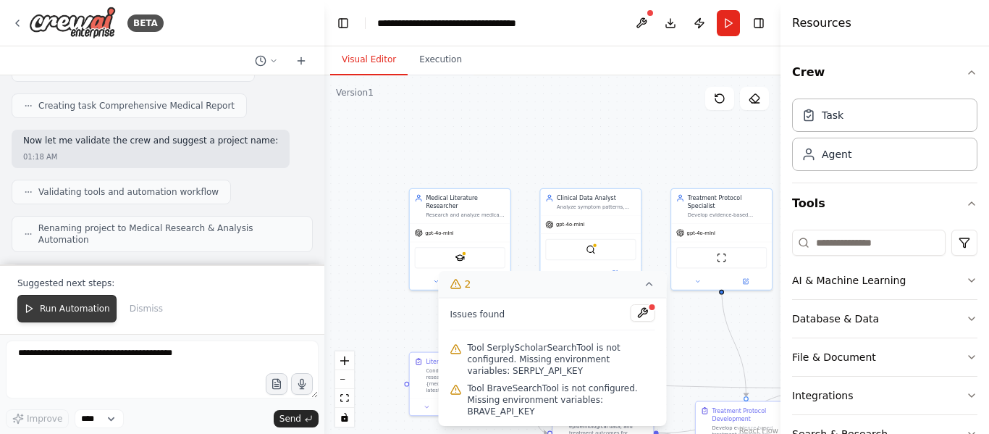
click at [71, 309] on span "Run Automation" at bounding box center [75, 309] width 70 height 12
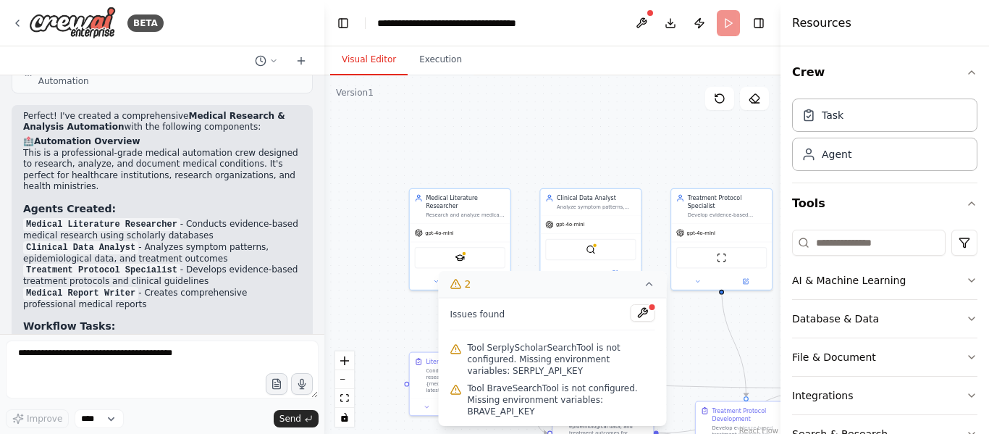
scroll to position [2531, 0]
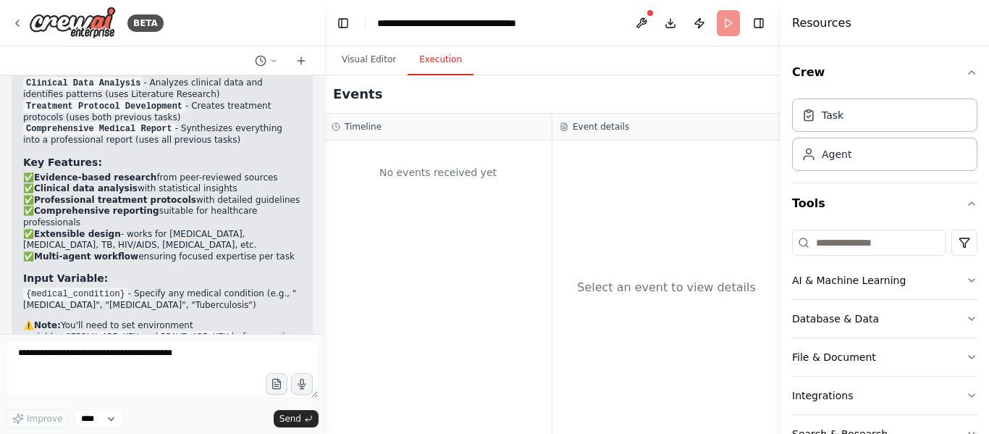
click at [441, 49] on button "Execution" at bounding box center [441, 60] width 66 height 30
click at [598, 127] on h3 "Event details" at bounding box center [601, 127] width 56 height 12
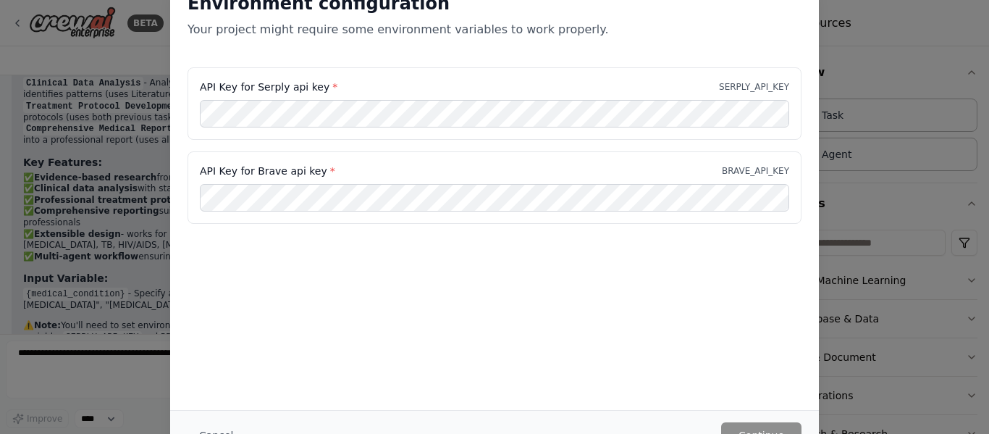
click at [361, 64] on div "Environment configuration Your project might require some environment variables…" at bounding box center [494, 21] width 649 height 93
click at [892, 58] on div "Environment configuration Your project might require some environment variables…" at bounding box center [494, 217] width 989 height 434
click at [152, 208] on div "Environment configuration Your project might require some environment variables…" at bounding box center [494, 217] width 989 height 434
drag, startPoint x: 152, startPoint y: 208, endPoint x: 690, endPoint y: 246, distance: 538.8
click at [690, 246] on div "Environment configuration Your project might require some environment variables…" at bounding box center [494, 217] width 989 height 434
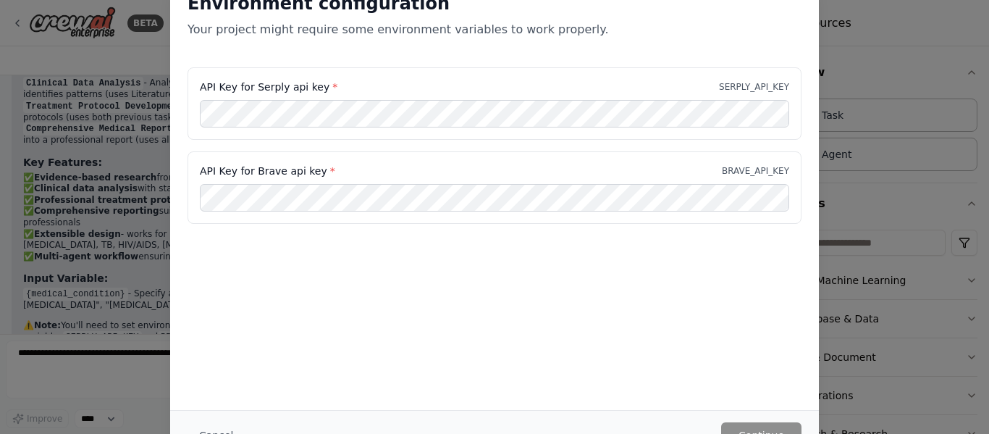
click at [484, 303] on div "Environment configuration Your project might require some environment variables…" at bounding box center [494, 192] width 649 height 435
click at [908, 222] on div "Environment configuration Your project might require some environment variables…" at bounding box center [494, 217] width 989 height 434
drag, startPoint x: 908, startPoint y: 222, endPoint x: 447, endPoint y: 148, distance: 466.6
click at [447, 148] on div "Environment configuration Your project might require some environment variables…" at bounding box center [494, 217] width 989 height 434
click at [742, 422] on button "Continue" at bounding box center [761, 435] width 80 height 26
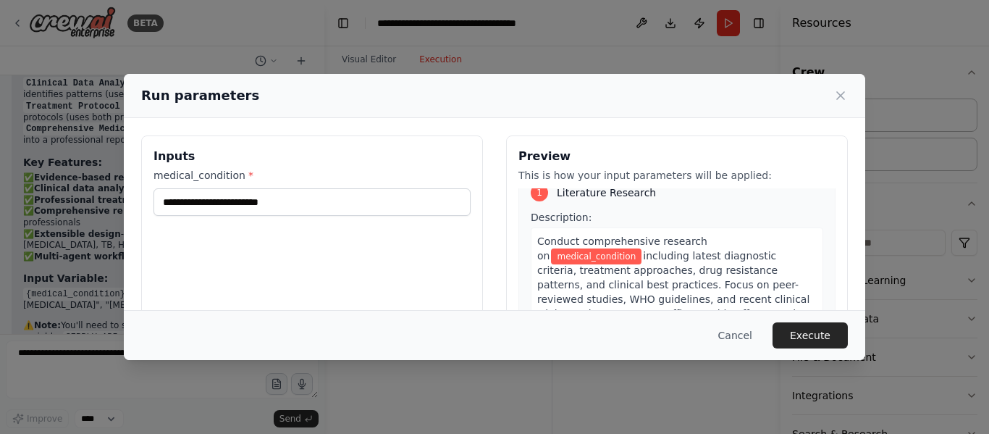
scroll to position [60, 0]
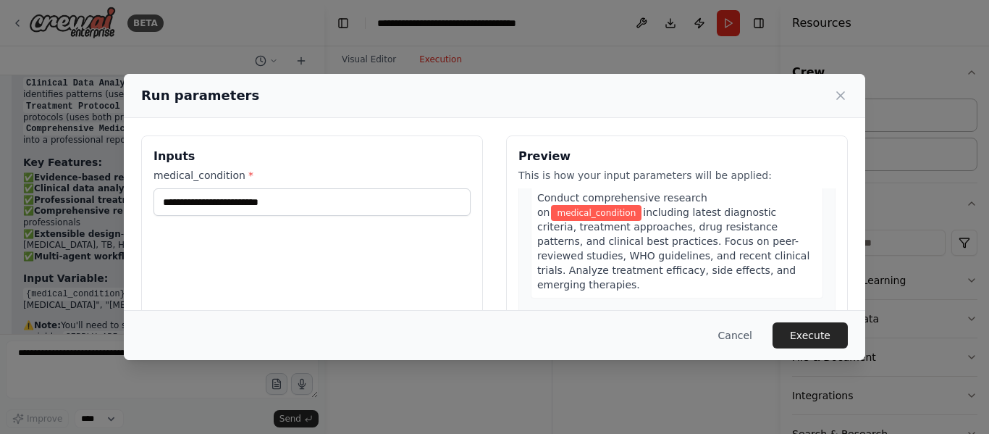
click at [175, 177] on label "medical_condition *" at bounding box center [312, 175] width 317 height 14
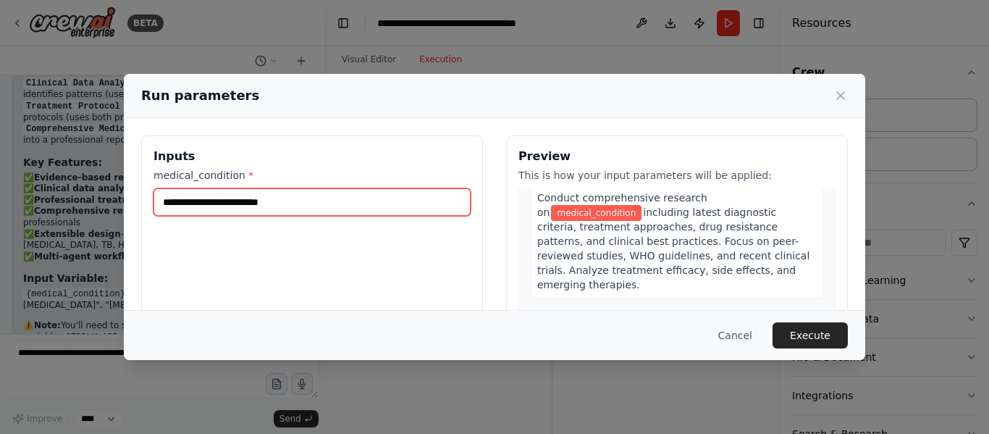
click at [175, 188] on input "medical_condition *" at bounding box center [312, 202] width 317 height 28
click at [207, 201] on input "medical_condition *" at bounding box center [312, 202] width 317 height 28
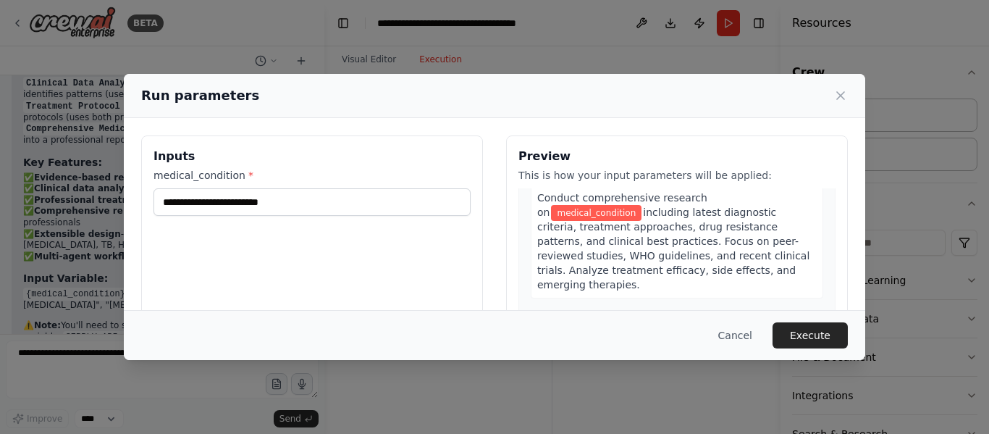
click at [642, 205] on span "medical_condition" at bounding box center [596, 213] width 91 height 16
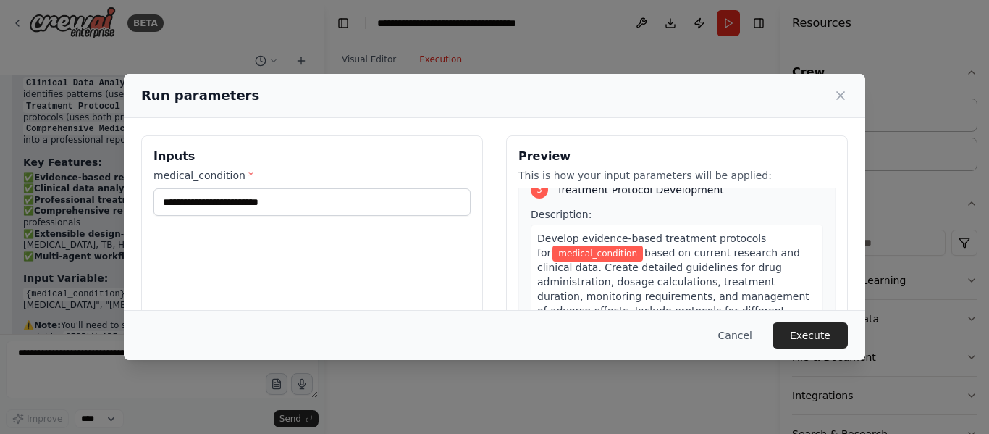
scroll to position [617, 0]
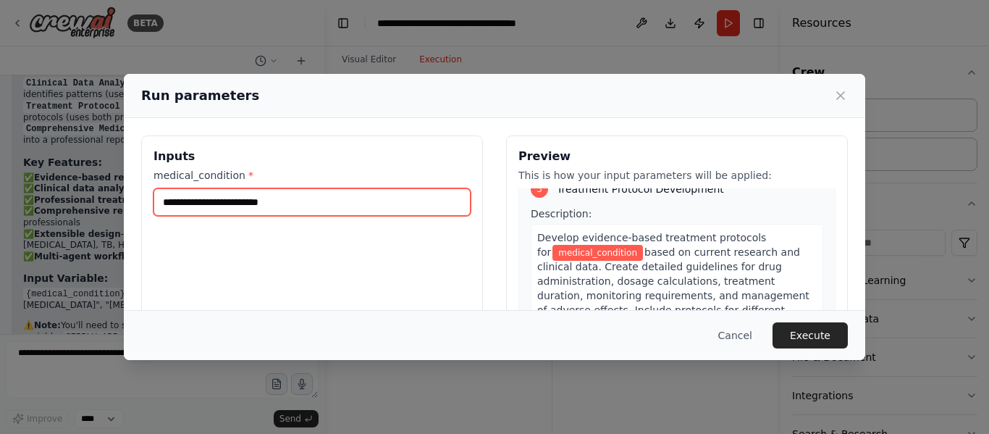
click at [238, 196] on input "medical_condition *" at bounding box center [312, 202] width 317 height 28
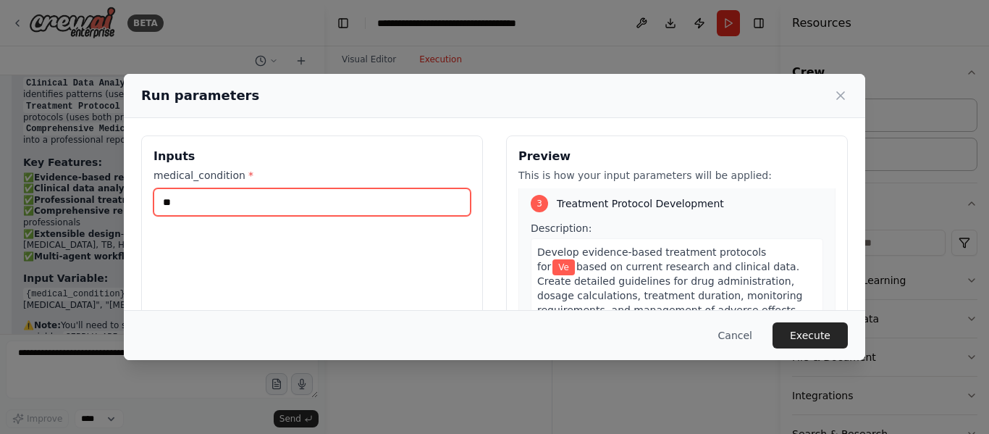
type input "*"
type input "***"
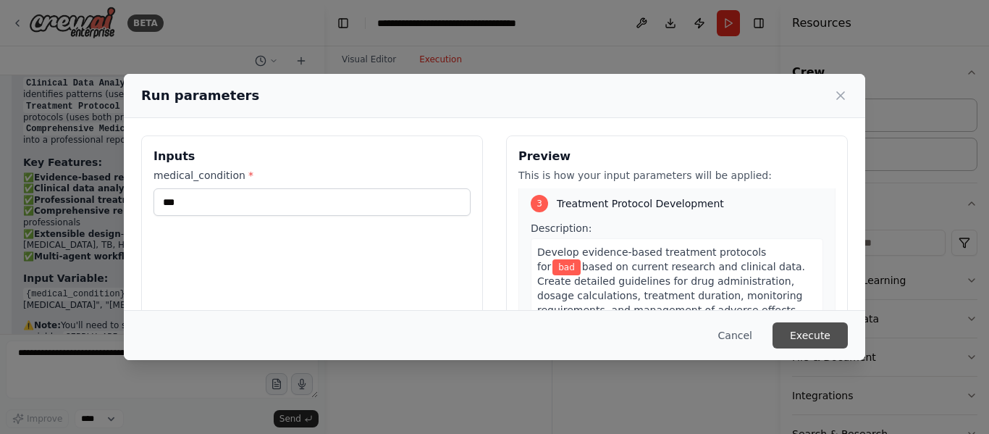
click at [834, 328] on button "Execute" at bounding box center [810, 335] width 75 height 26
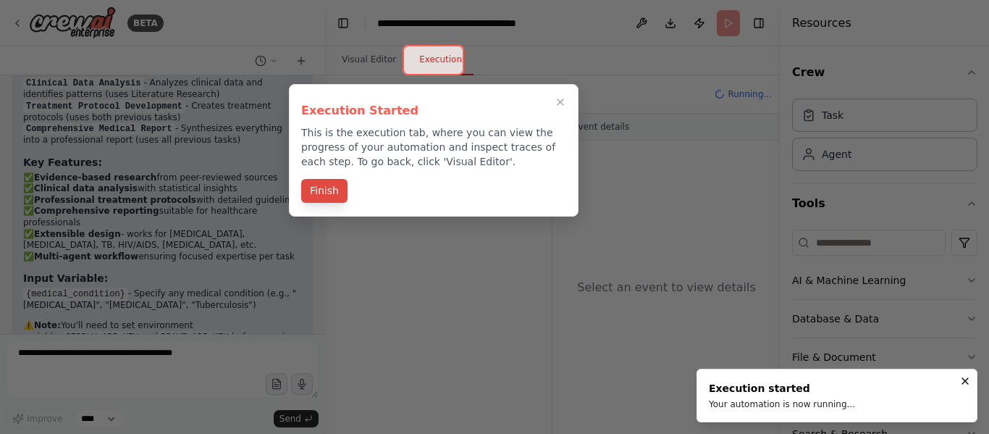
click at [331, 186] on button "Finish" at bounding box center [324, 191] width 46 height 24
click at [331, 186] on div "No events received yet" at bounding box center [437, 287] width 227 height 293
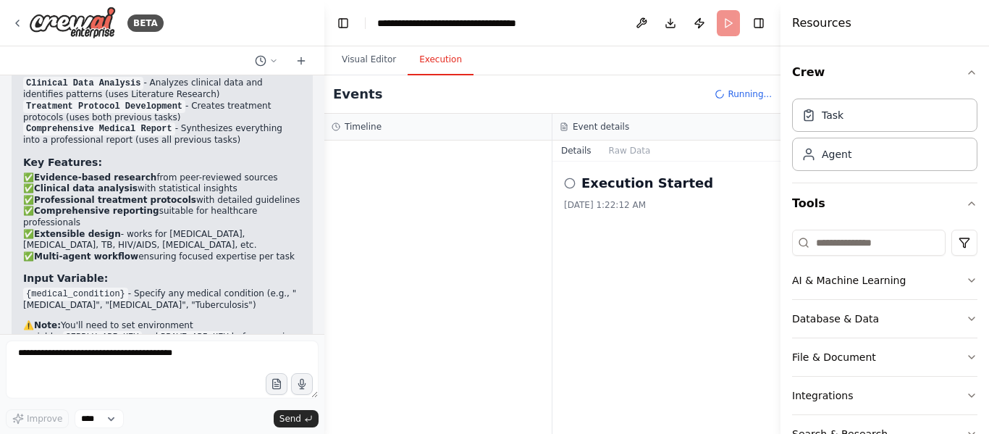
click at [493, 239] on div at bounding box center [437, 287] width 227 height 293
click at [654, 192] on h2 "Execution Started" at bounding box center [648, 183] width 132 height 20
click at [379, 59] on button "Visual Editor" at bounding box center [369, 60] width 78 height 30
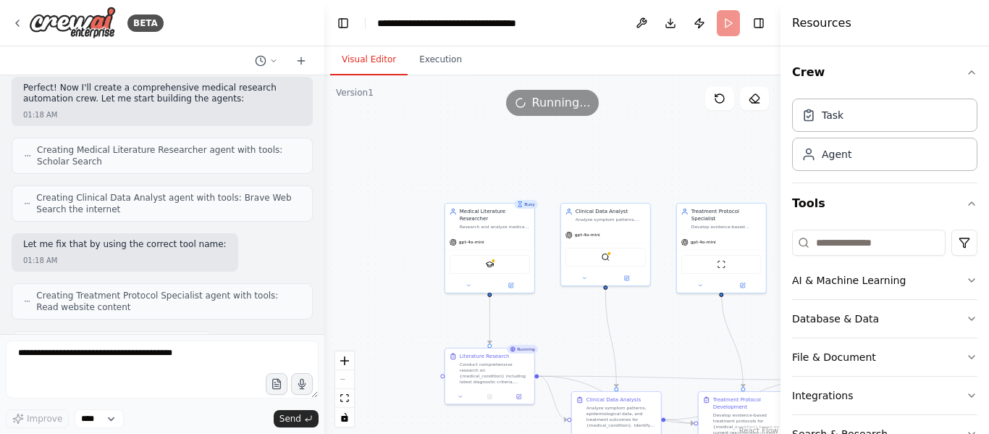
scroll to position [1658, 0]
click at [0, 0] on icon "Quick settings" at bounding box center [0, 0] width 0 height 0
click at [0, 0] on div "Start writing" at bounding box center [0, 0] width 0 height 0
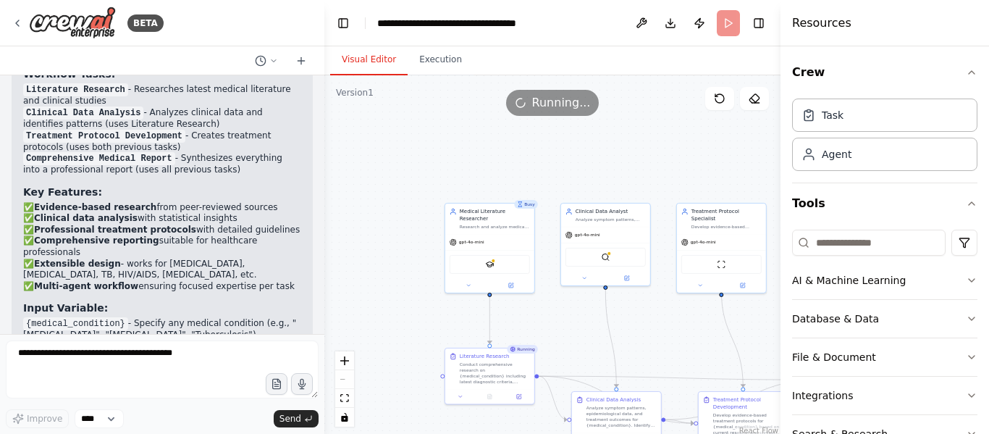
scroll to position [2531, 0]
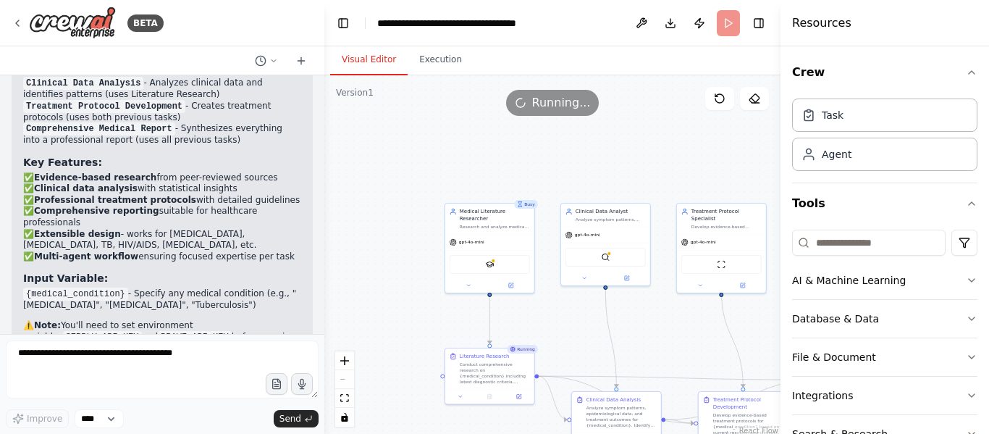
click at [138, 393] on p "This automation is ready to generate comprehensive medical research reports for…" at bounding box center [162, 415] width 278 height 45
click at [415, 68] on button "Execution" at bounding box center [441, 60] width 66 height 30
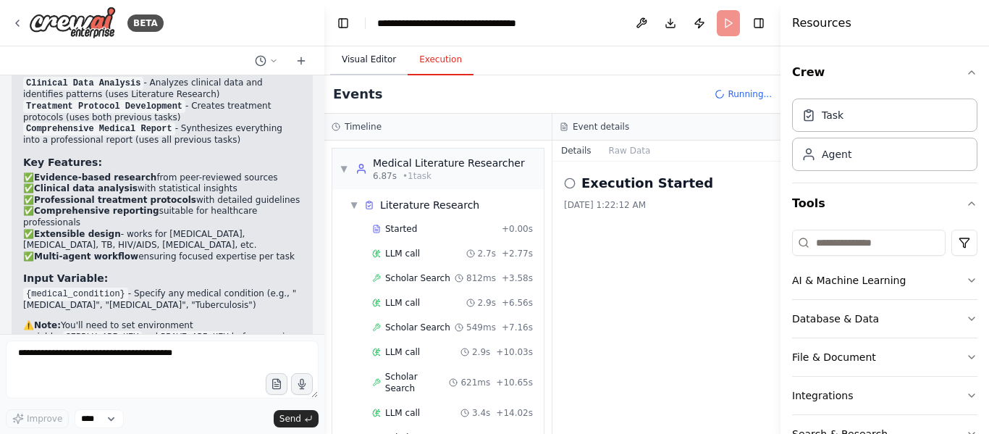
click at [372, 66] on button "Visual Editor" at bounding box center [369, 60] width 78 height 30
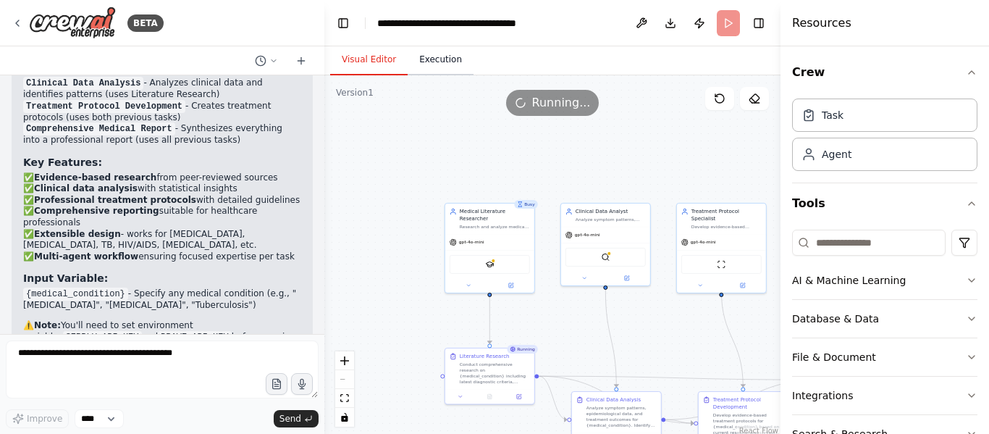
click at [433, 65] on button "Execution" at bounding box center [441, 60] width 66 height 30
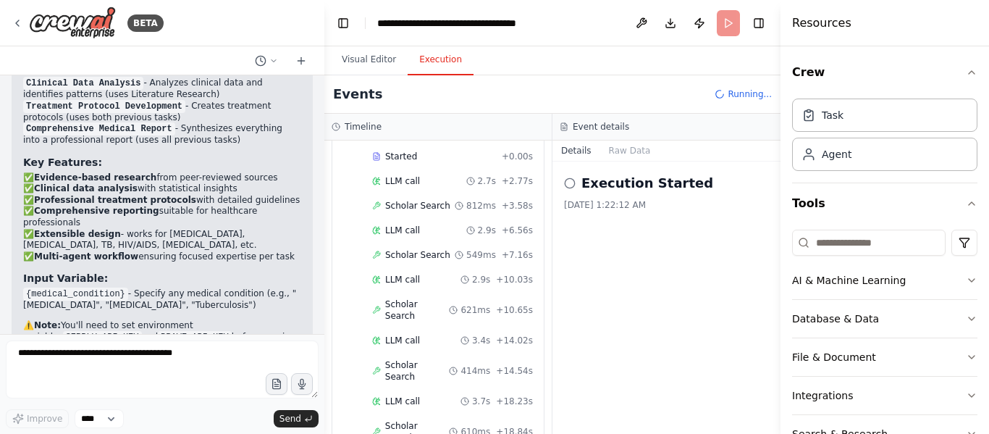
scroll to position [0, 0]
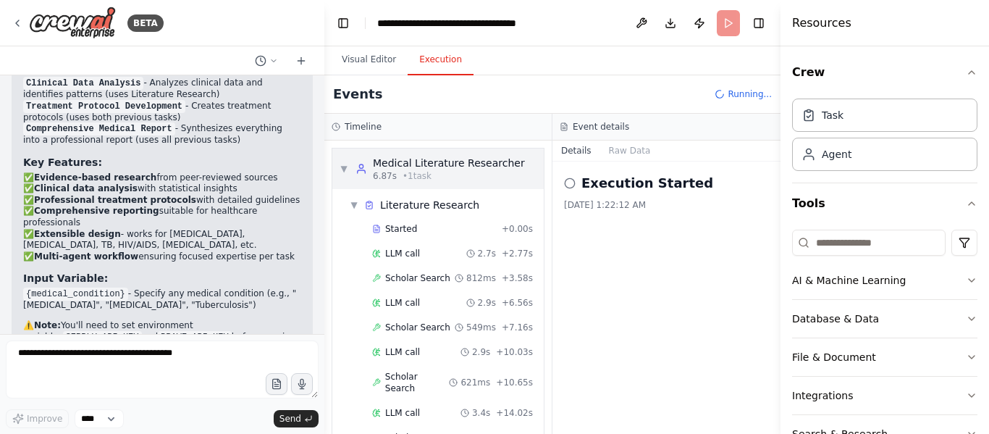
click at [427, 175] on div "6.87s • 1 task" at bounding box center [449, 176] width 152 height 12
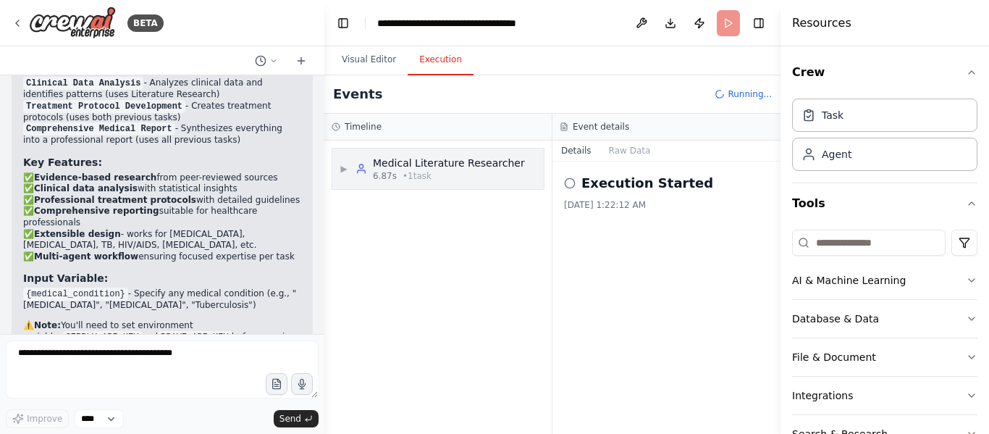
click at [427, 175] on div "6.87s • 1 task" at bounding box center [449, 176] width 152 height 12
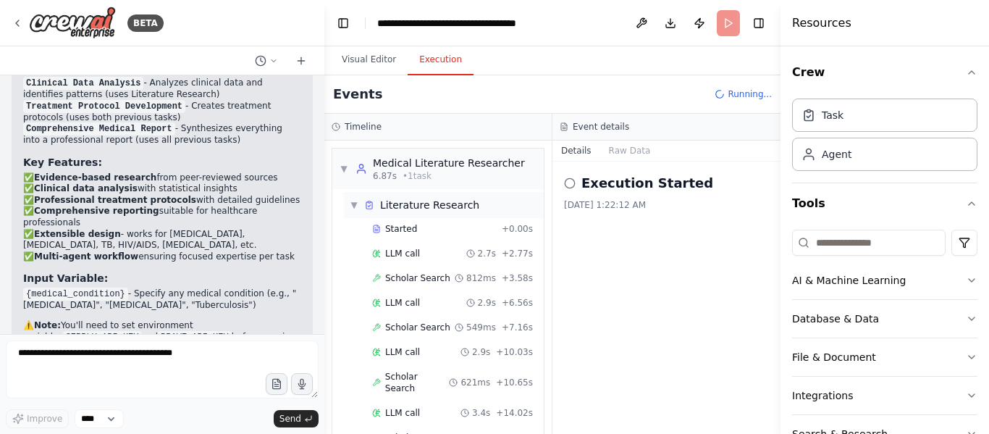
click at [403, 206] on span "Literature Research" at bounding box center [429, 205] width 99 height 14
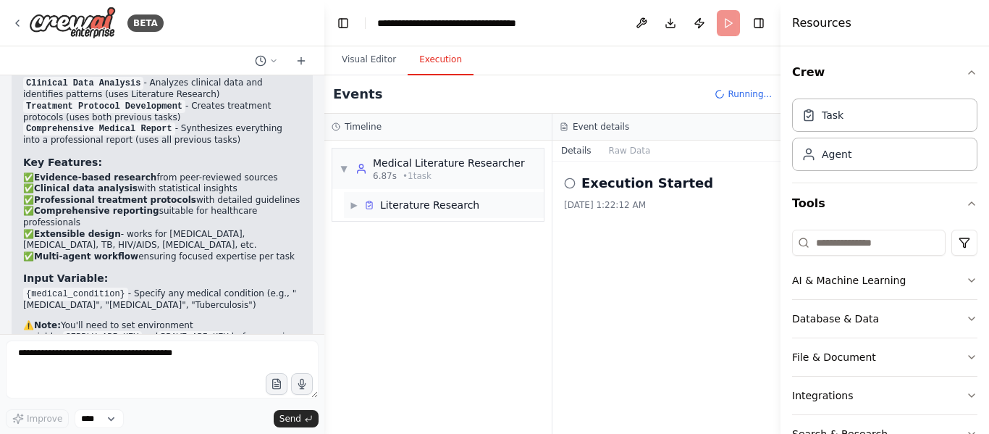
click at [403, 206] on span "Literature Research" at bounding box center [429, 205] width 99 height 14
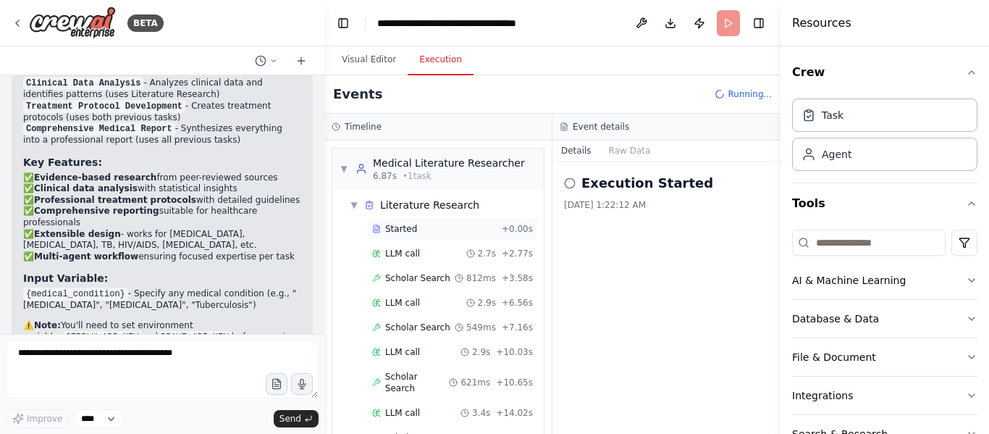
click at [401, 225] on span "Started" at bounding box center [401, 229] width 32 height 12
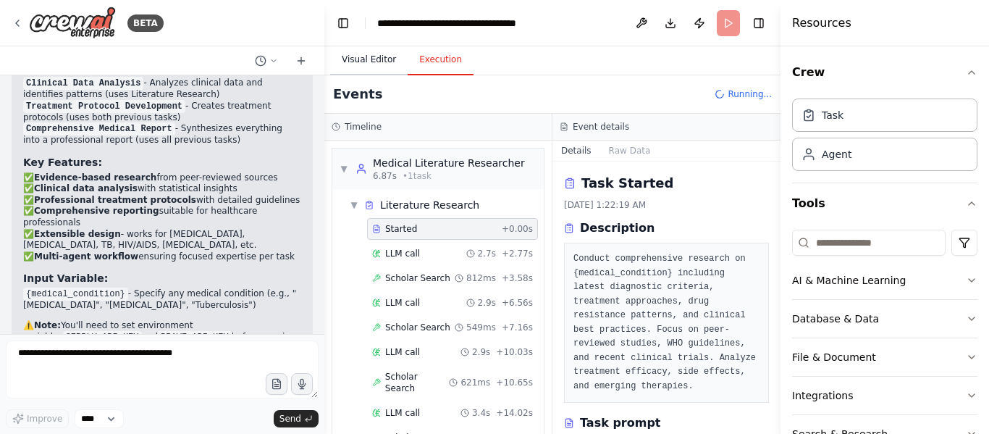
click at [360, 59] on button "Visual Editor" at bounding box center [369, 60] width 78 height 30
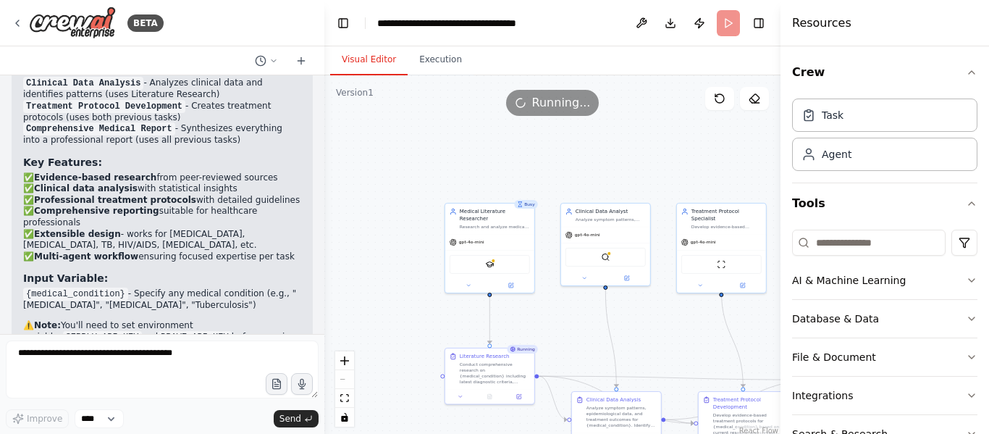
click at [726, 21] on header "**********" at bounding box center [552, 23] width 456 height 46
click at [345, 20] on button "Toggle Left Sidebar" at bounding box center [343, 23] width 20 height 20
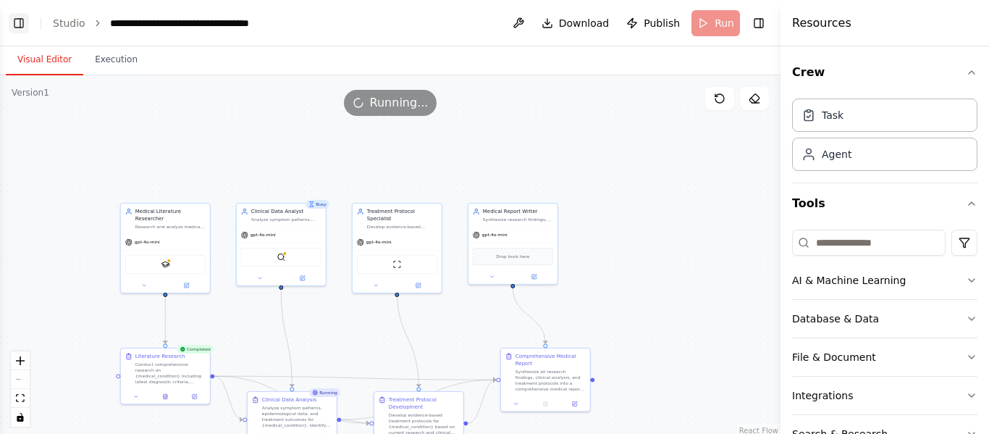
click at [17, 13] on button "Toggle Left Sidebar" at bounding box center [19, 23] width 20 height 20
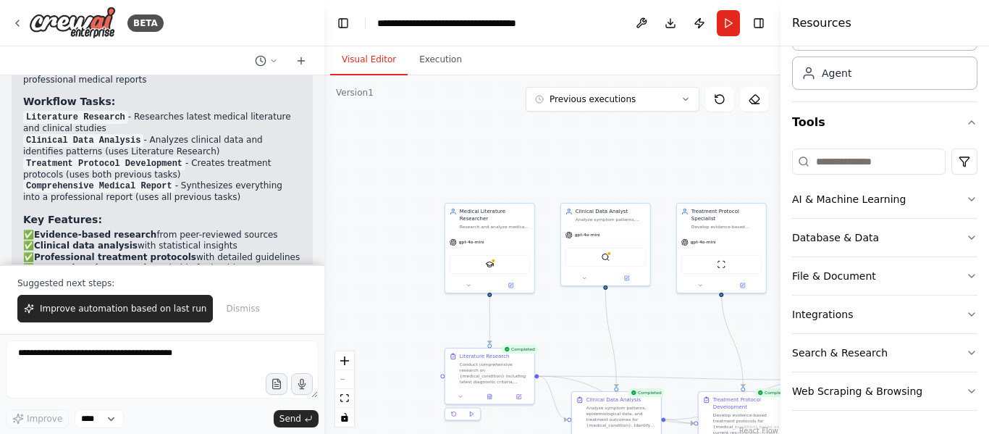
scroll to position [2600, 0]
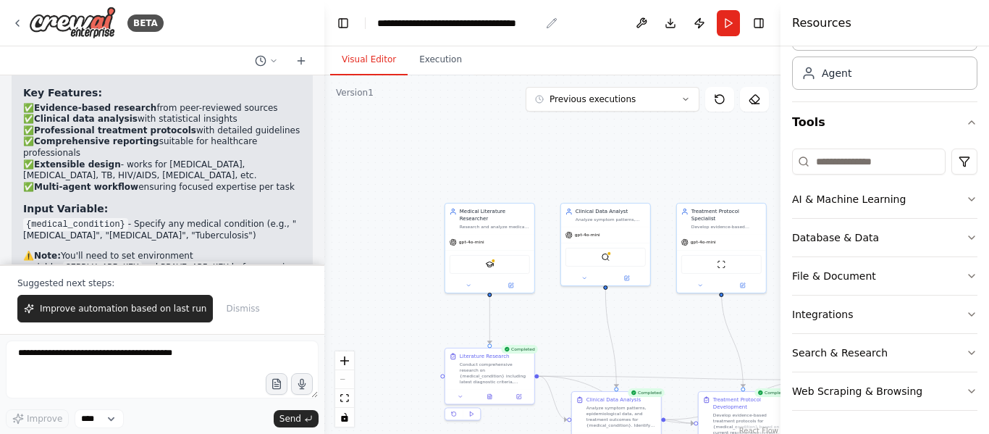
click at [477, 20] on div "**********" at bounding box center [458, 23] width 163 height 14
click at [618, 131] on div ".deletable-edge-delete-btn { width: 20px; height: 20px; border: 0px solid #ffff…" at bounding box center [552, 256] width 456 height 362
click at [681, 102] on button "Previous executions" at bounding box center [613, 99] width 174 height 25
click at [614, 124] on div "3m ago" at bounding box center [621, 126] width 145 height 12
click at [581, 127] on div "3m ago" at bounding box center [621, 126] width 145 height 12
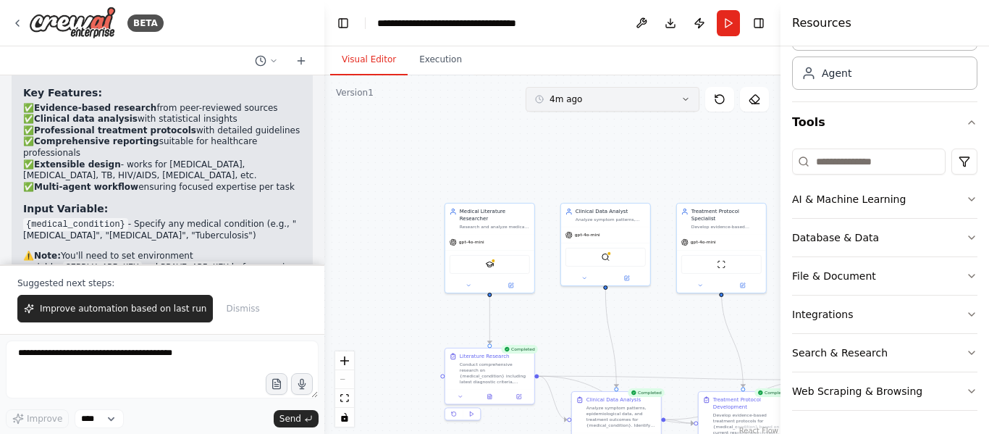
click at [582, 97] on button "4m ago" at bounding box center [613, 99] width 174 height 25
click at [575, 148] on div "4m ago" at bounding box center [621, 150] width 145 height 12
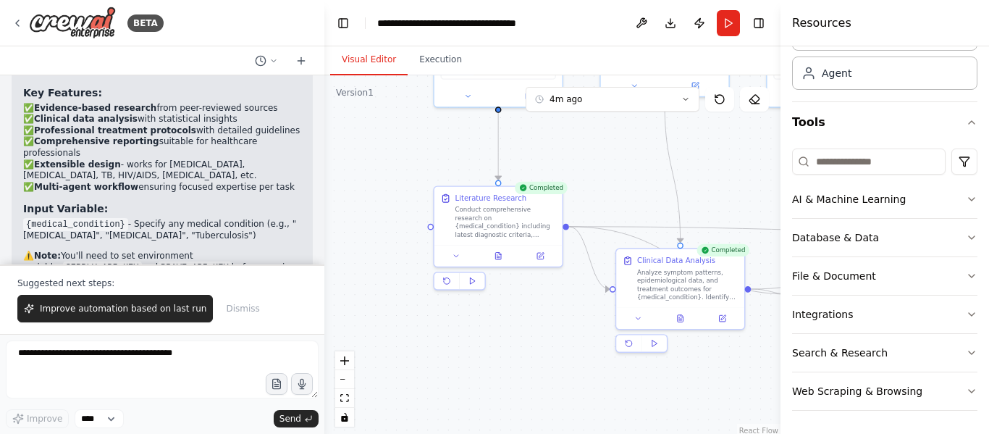
drag, startPoint x: 592, startPoint y: 352, endPoint x: 621, endPoint y: 170, distance: 184.1
click at [621, 170] on div ".deletable-edge-delete-btn { width: 20px; height: 20px; border: 0px solid #ffff…" at bounding box center [552, 256] width 456 height 362
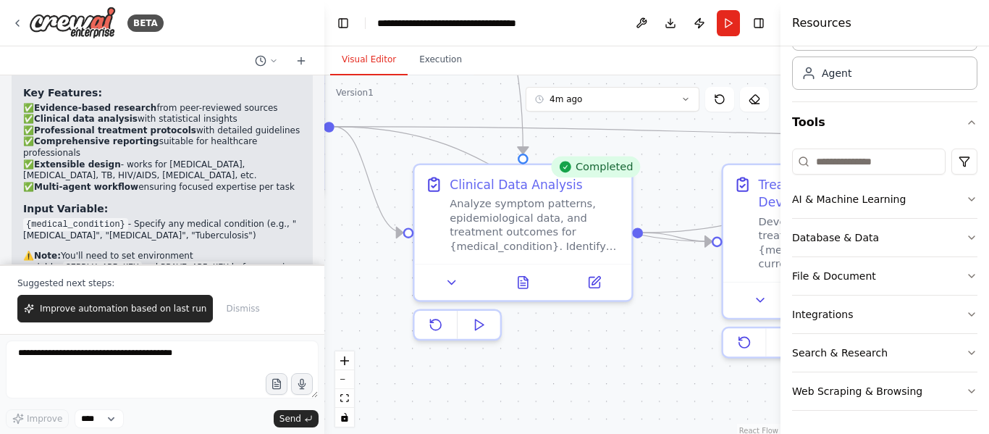
drag, startPoint x: 729, startPoint y: 248, endPoint x: 516, endPoint y: 80, distance: 271.3
click at [516, 80] on div ".deletable-edge-delete-btn { width: 20px; height: 20px; border: 0px solid #ffff…" at bounding box center [552, 256] width 456 height 362
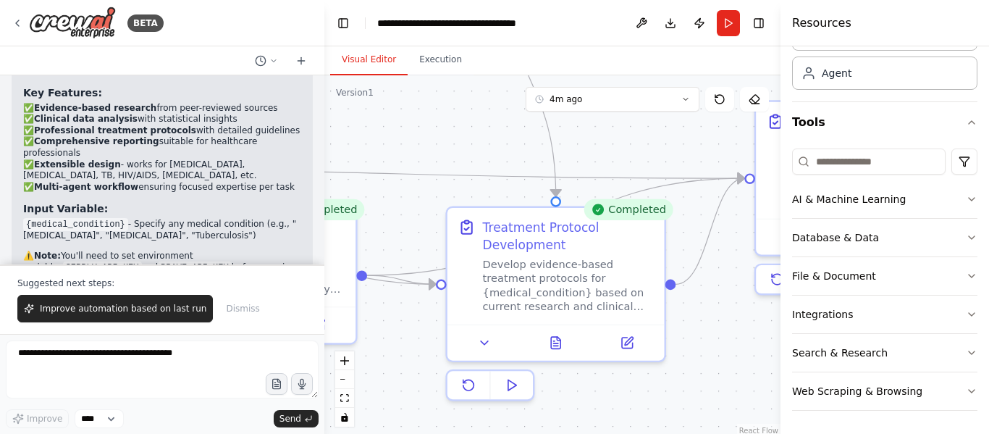
drag, startPoint x: 650, startPoint y: 277, endPoint x: 378, endPoint y: 343, distance: 279.7
click at [378, 343] on div ".deletable-edge-delete-btn { width: 20px; height: 20px; border: 0px solid #ffff…" at bounding box center [552, 256] width 456 height 362
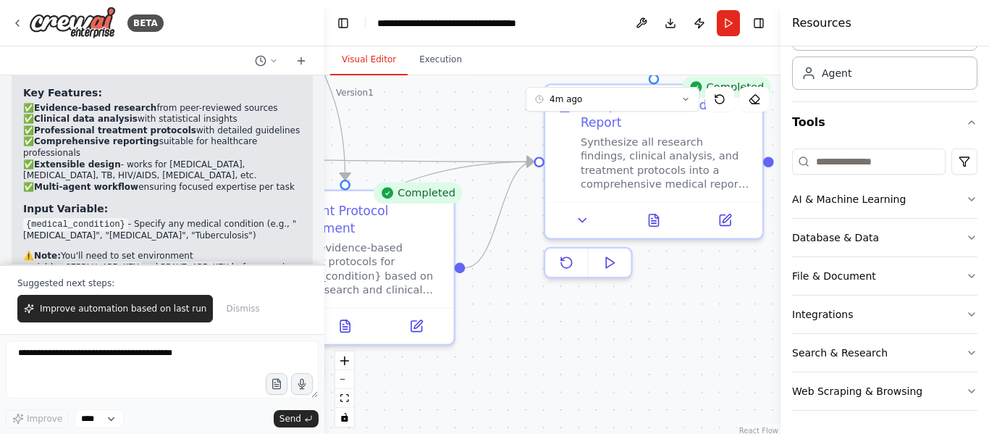
drag, startPoint x: 703, startPoint y: 371, endPoint x: 451, endPoint y: 361, distance: 252.3
click at [451, 361] on div ".deletable-edge-delete-btn { width: 20px; height: 20px; border: 0px solid #ffff…" at bounding box center [552, 256] width 456 height 362
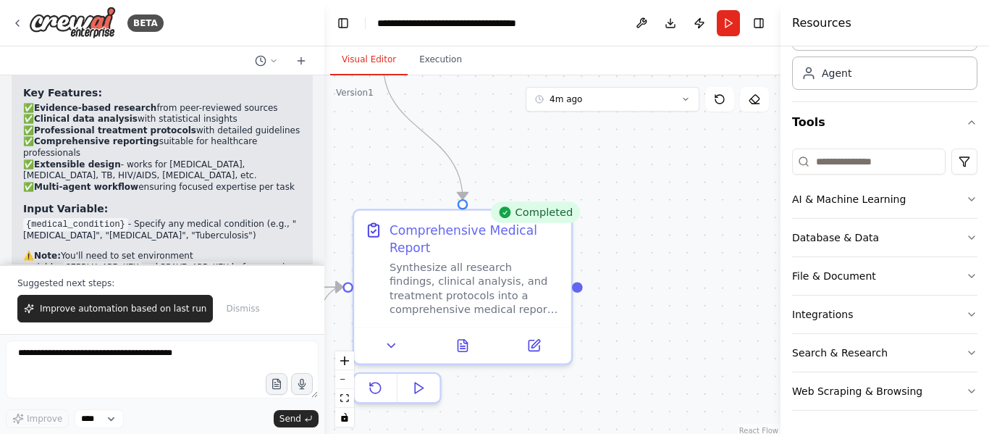
drag, startPoint x: 604, startPoint y: 332, endPoint x: 451, endPoint y: 467, distance: 204.3
click at [451, 433] on html "BETA Design and implement a dynamic, web-based Medical Expert System for [MEDIC…" at bounding box center [494, 217] width 989 height 434
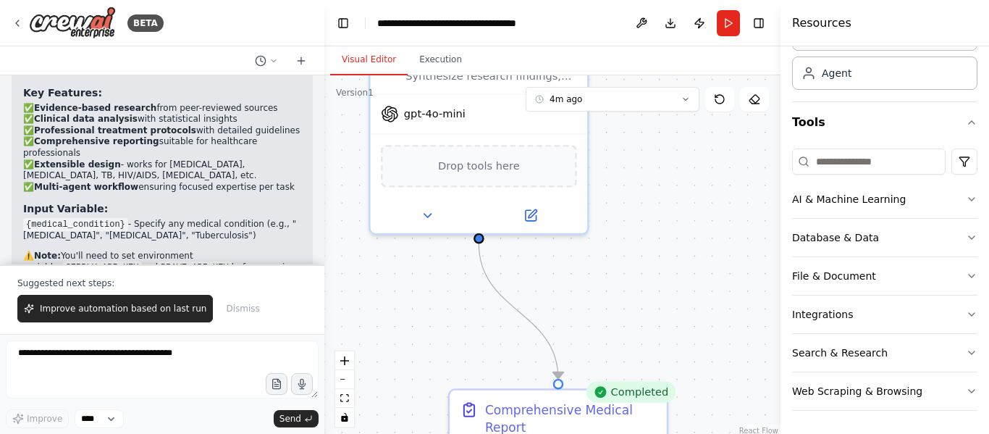
drag, startPoint x: 614, startPoint y: 299, endPoint x: 731, endPoint y: 467, distance: 204.5
click at [731, 433] on html "BETA Design and implement a dynamic, web-based Medical Expert System for [MEDIC…" at bounding box center [494, 217] width 989 height 434
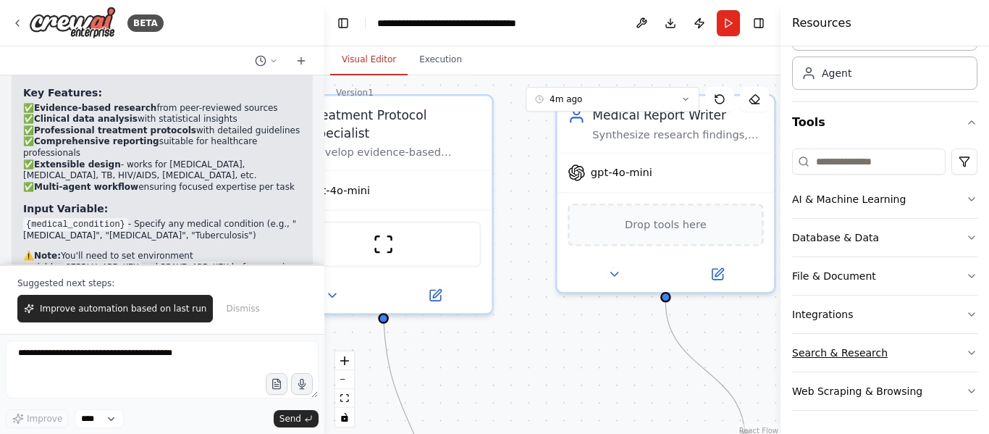
drag, startPoint x: 754, startPoint y: 303, endPoint x: 962, endPoint y: 361, distance: 216.0
click at [962, 361] on div "BETA Design and implement a dynamic, web-based Medical Expert System for [MEDIC…" at bounding box center [494, 217] width 989 height 434
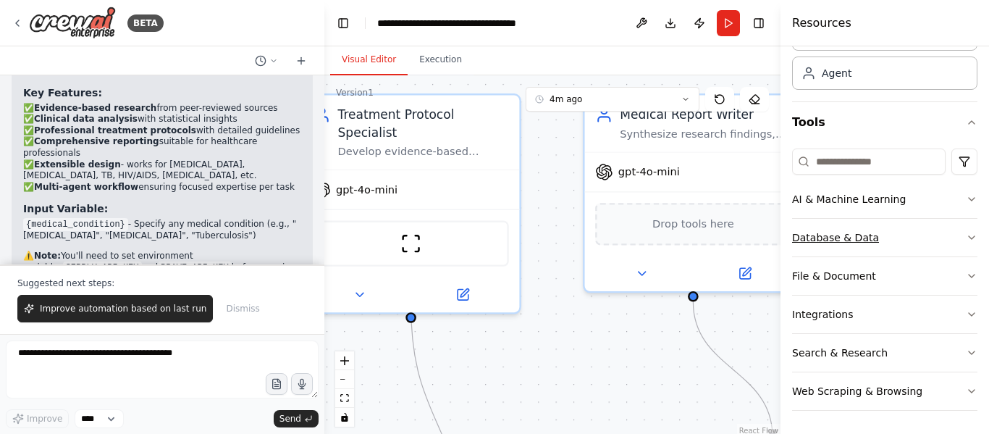
drag, startPoint x: 803, startPoint y: 320, endPoint x: 930, endPoint y: 231, distance: 154.9
click at [930, 231] on div "AI & Machine Learning Database & Data File & Document Integrations Search & Res…" at bounding box center [884, 295] width 185 height 230
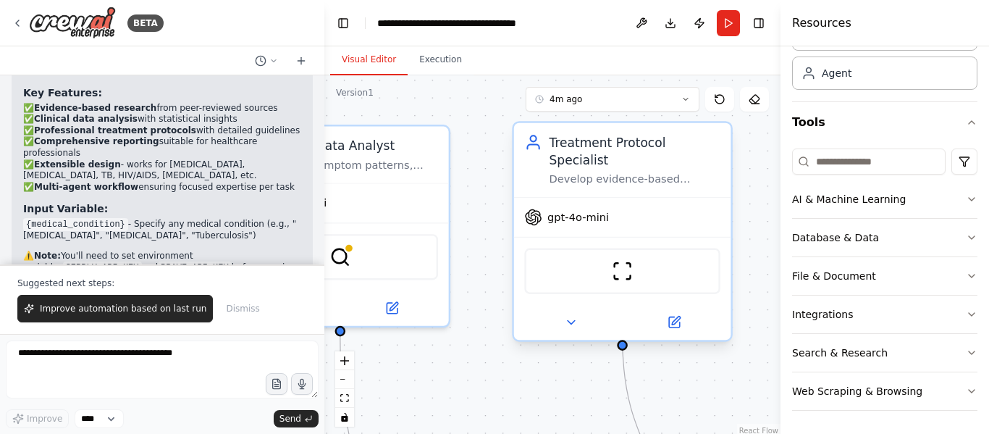
drag, startPoint x: 551, startPoint y: 221, endPoint x: 642, endPoint y: 257, distance: 98.2
click at [874, 269] on div "BETA Design and implement a dynamic, web-based Medical Expert System for [MEDIC…" at bounding box center [494, 217] width 989 height 434
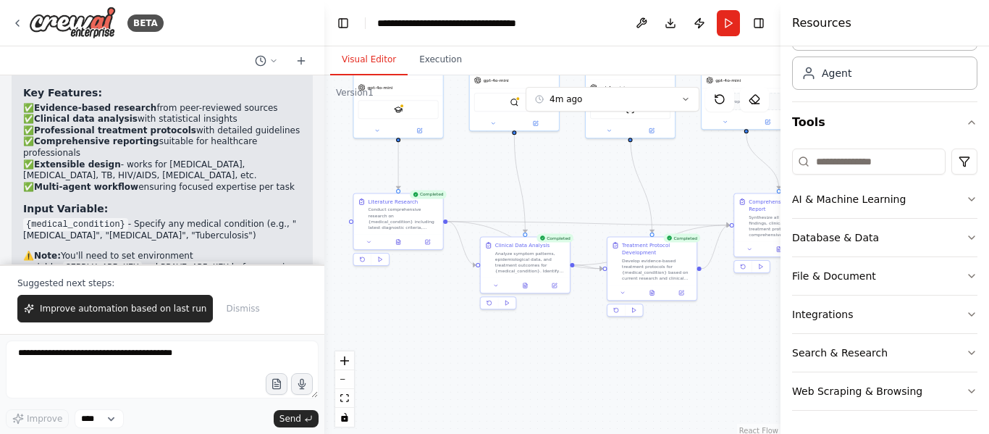
drag, startPoint x: 619, startPoint y: 372, endPoint x: 529, endPoint y: 179, distance: 212.6
click at [529, 179] on div ".deletable-edge-delete-btn { width: 20px; height: 20px; border: 0px solid #ffff…" at bounding box center [552, 256] width 456 height 362
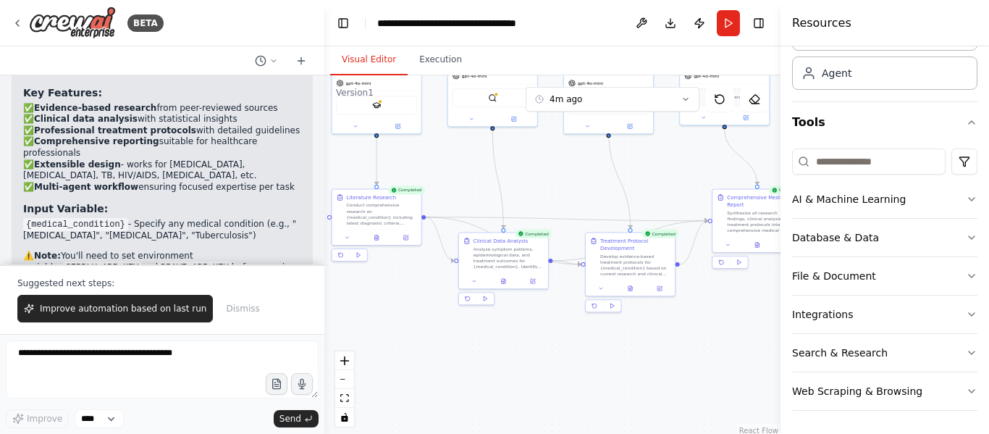
click at [215, 323] on p "This automation is ready to generate comprehensive medical research reports for…" at bounding box center [162, 345] width 278 height 45
